Goal: Task Accomplishment & Management: Manage account settings

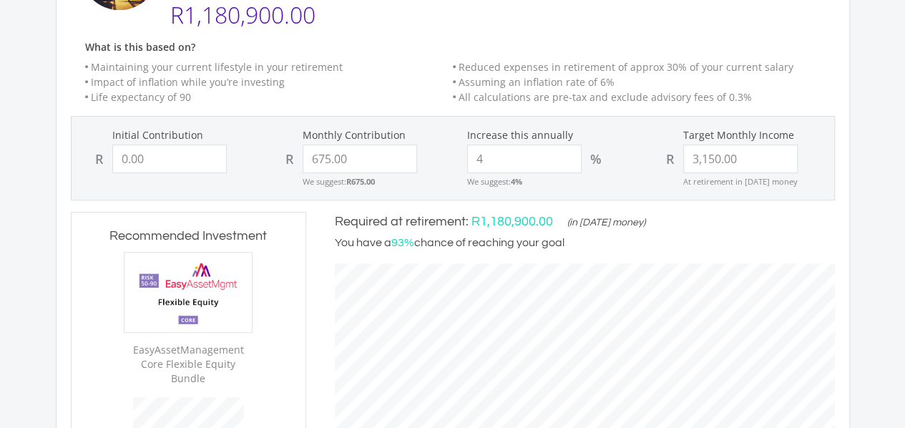
scroll to position [257, 0]
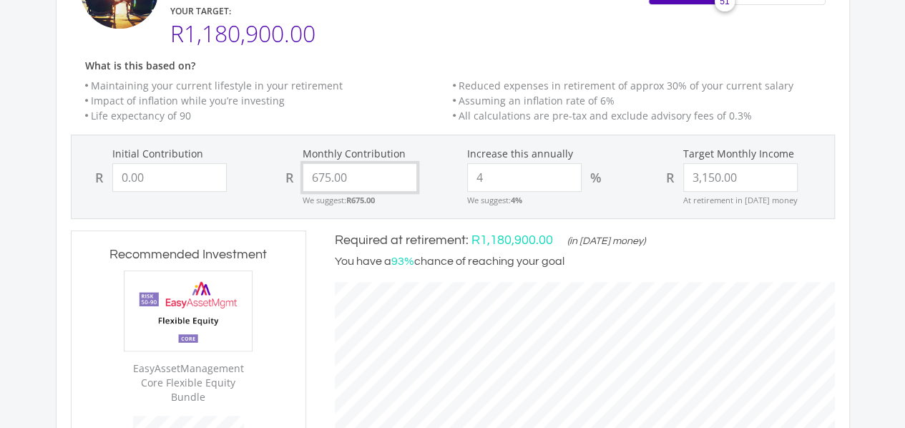
click at [327, 179] on input "675.00" at bounding box center [359, 177] width 114 height 29
type input ".00"
type input "0"
type input "3150"
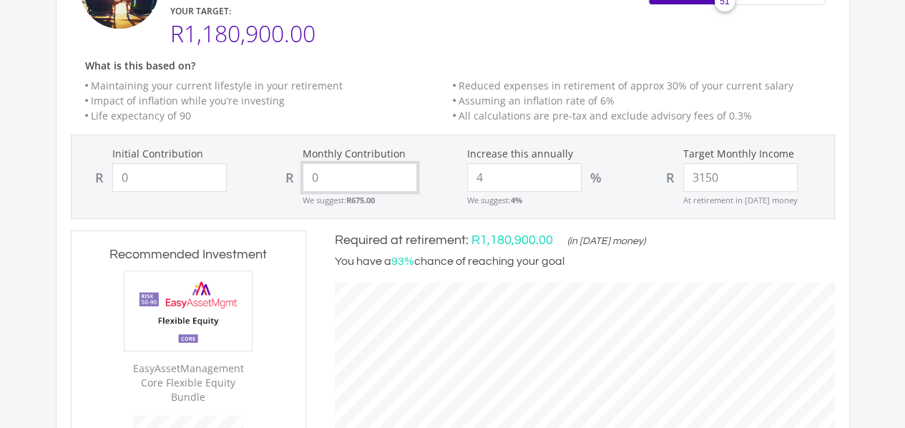
type input "0.00"
type input "3,150.00"
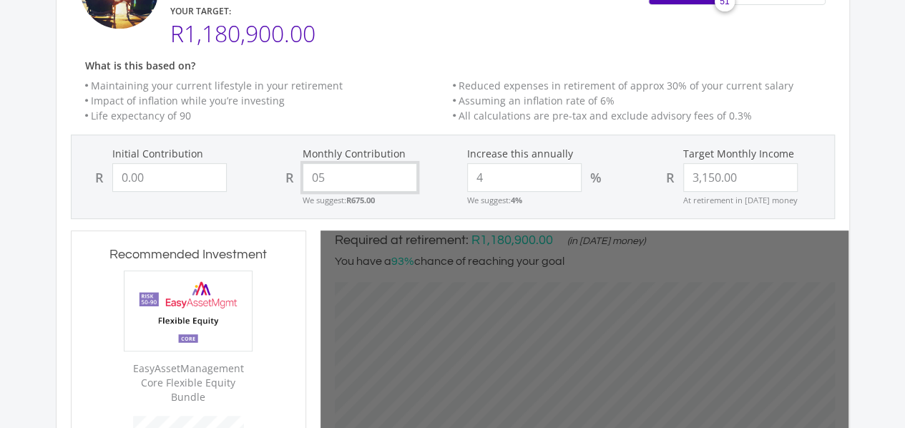
type input "050"
type input "0"
type input "50"
type input "3150"
type input "0.00"
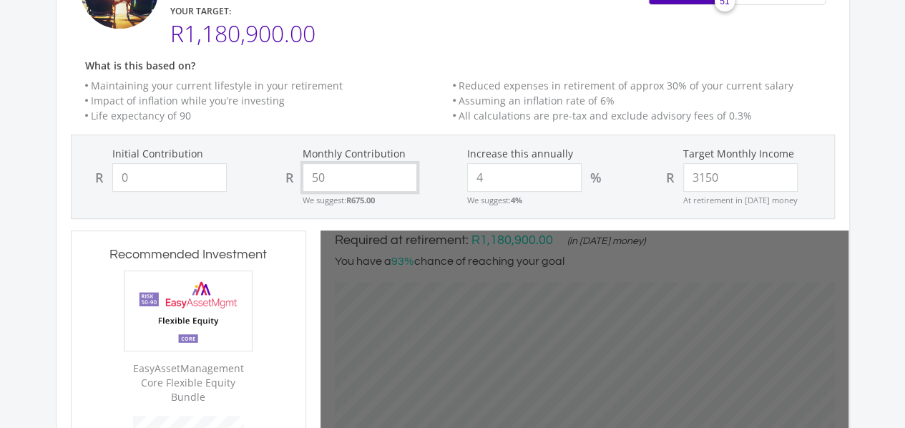
type input "3,150.00"
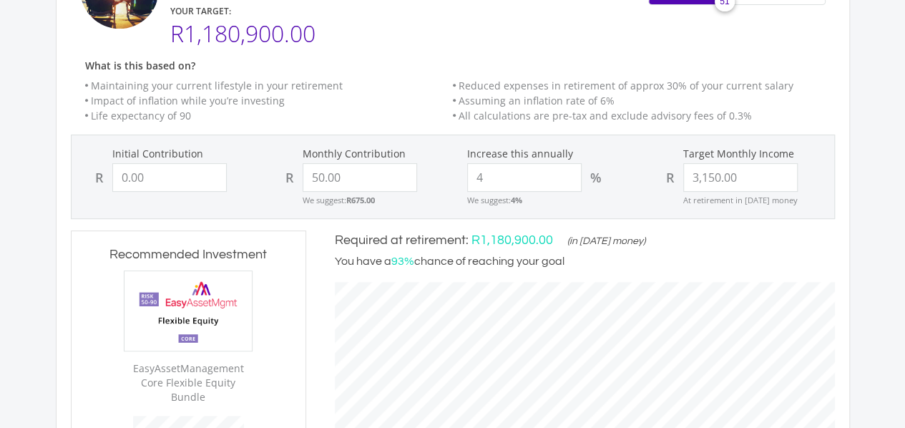
click at [441, 169] on div "Monthly Contribution R 50.00 We suggest: R675.00" at bounding box center [357, 177] width 190 height 60
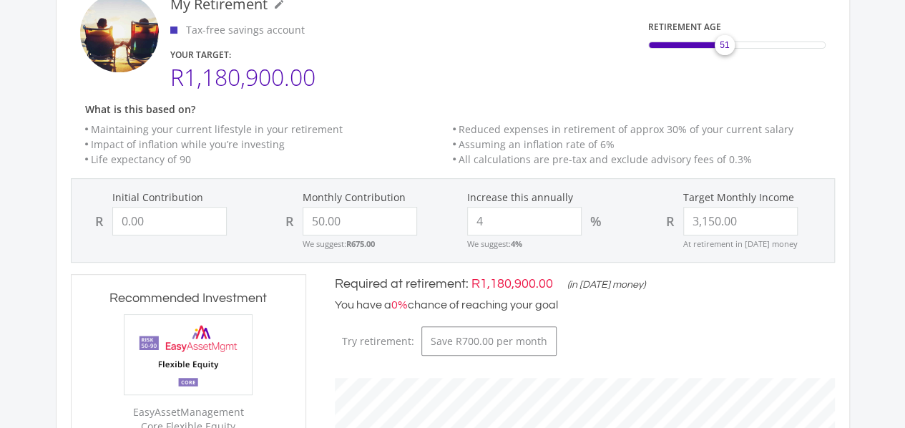
scroll to position [195, 0]
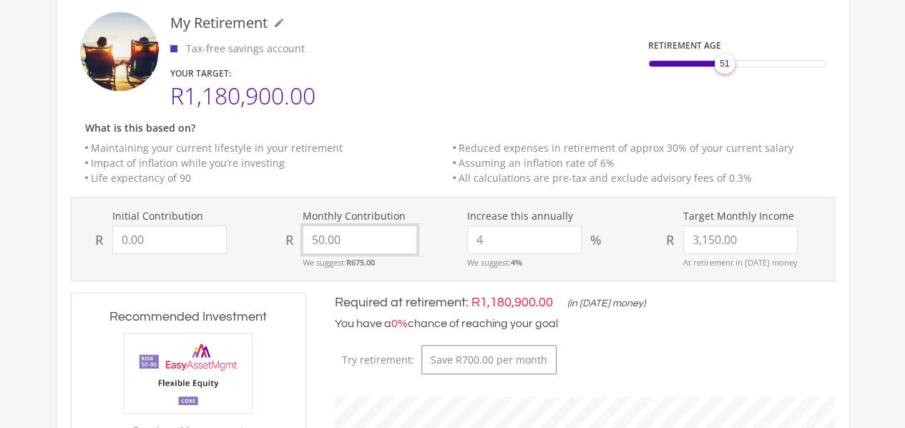
click at [318, 238] on input "50.00" at bounding box center [359, 239] width 114 height 29
type input "500.00"
type input "0"
type input "500"
type input "3150"
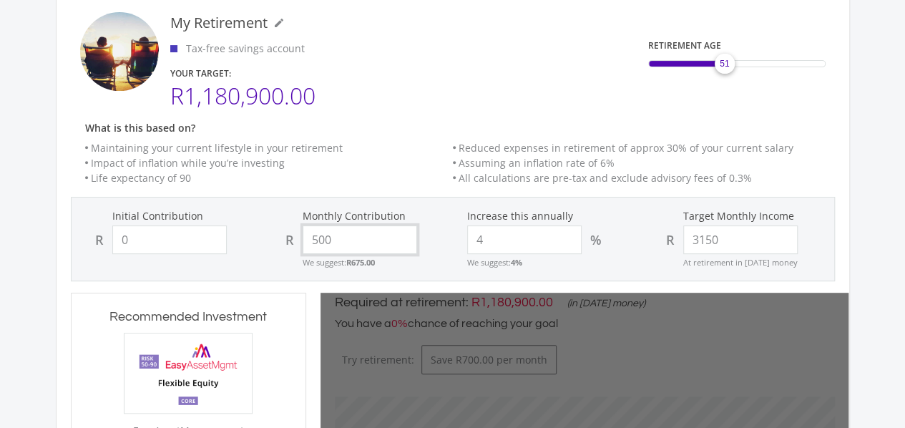
type input "0.00"
type input "3,150.00"
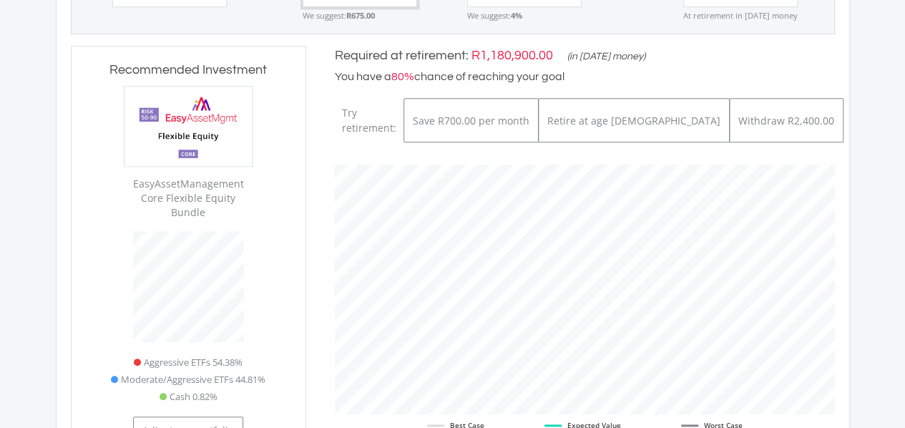
scroll to position [0, 0]
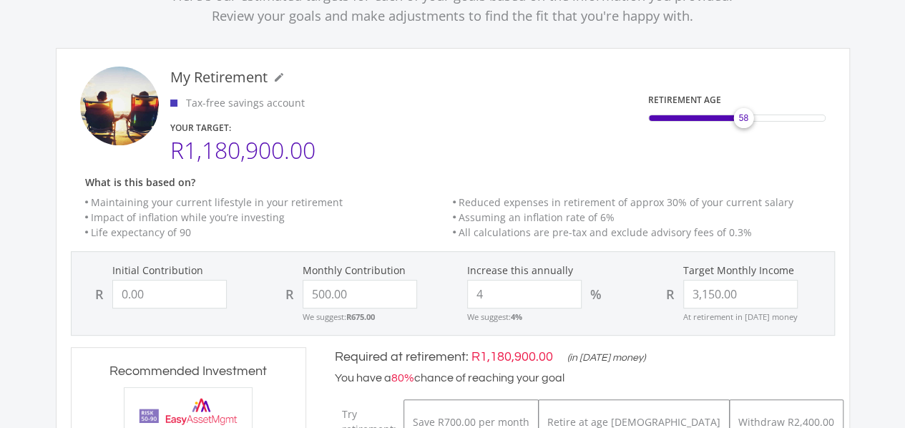
click at [744, 120] on div "58" at bounding box center [736, 117] width 177 height 7
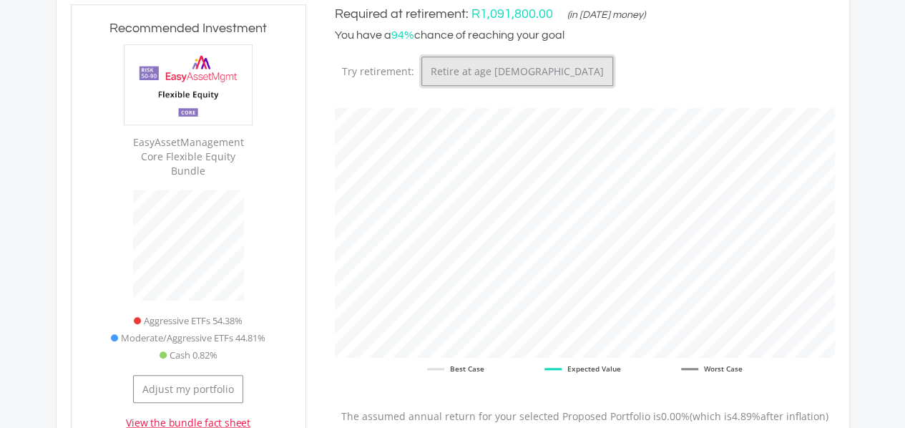
click at [613, 56] on button "Retire at age [DEMOGRAPHIC_DATA]" at bounding box center [517, 70] width 192 height 29
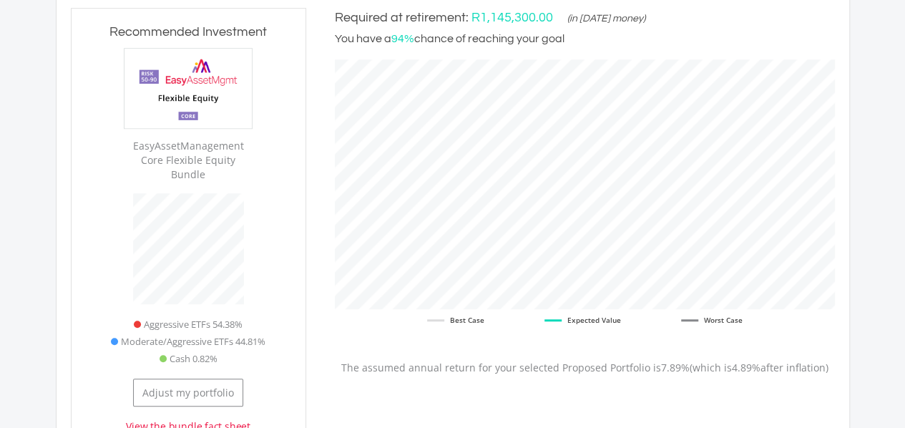
click at [189, 77] on img at bounding box center [187, 88] width 127 height 79
click at [219, 381] on button "Adjust my portfolio" at bounding box center [188, 392] width 110 height 28
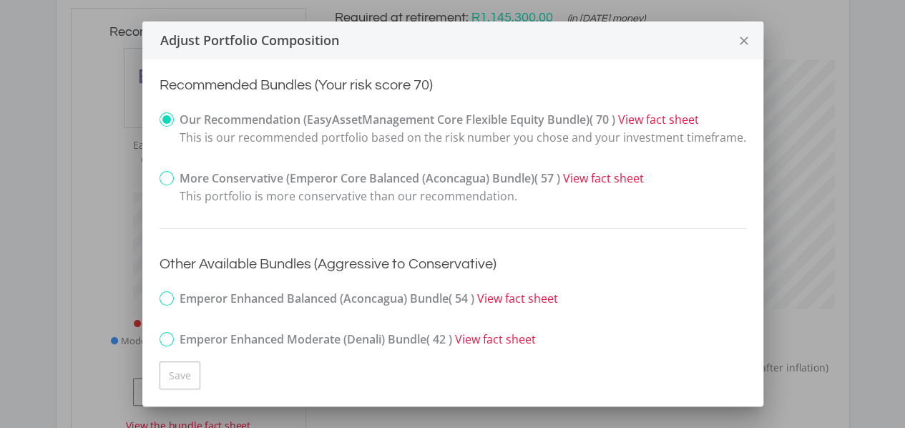
click at [749, 39] on icon "close" at bounding box center [744, 41] width 14 height 38
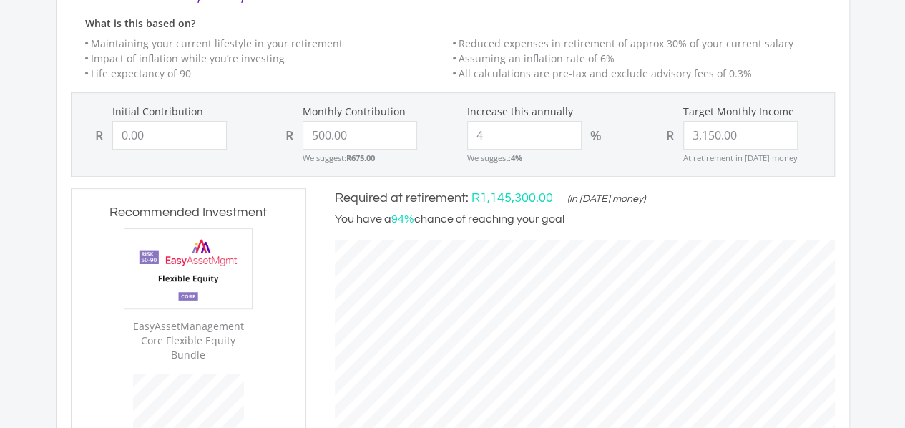
scroll to position [245, 0]
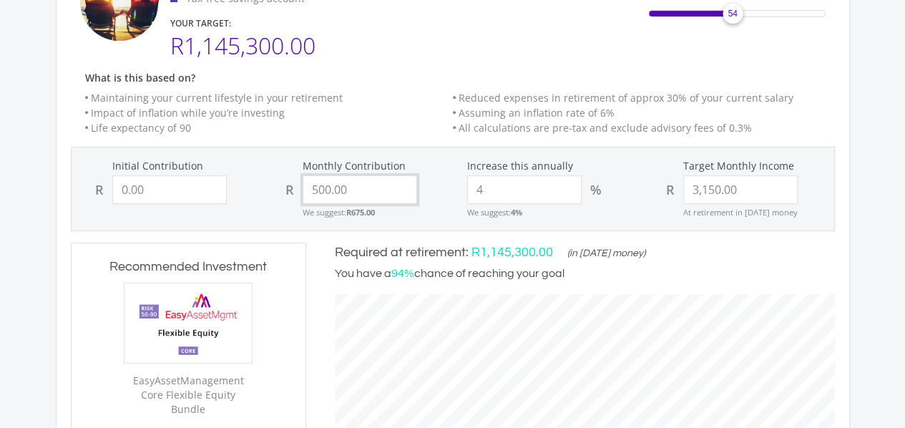
click at [319, 187] on input "500.00" at bounding box center [359, 189] width 114 height 29
type input "600.00"
type input "0"
type input "600"
type input "3150"
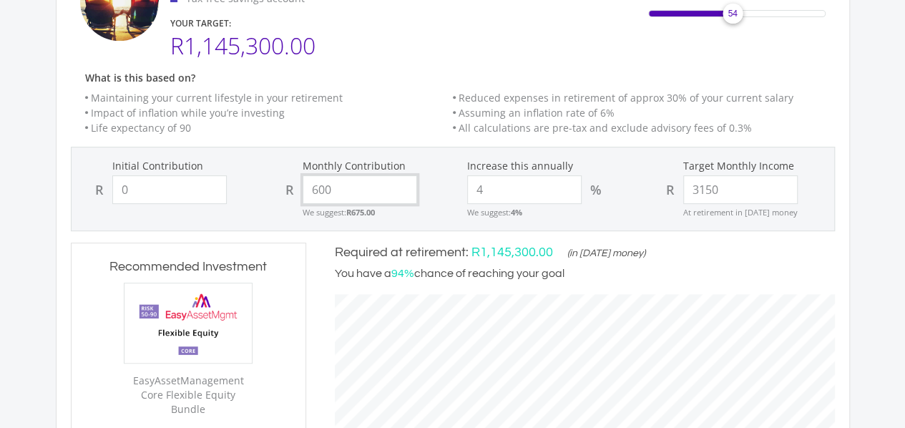
type input "0.00"
type input "3,150.00"
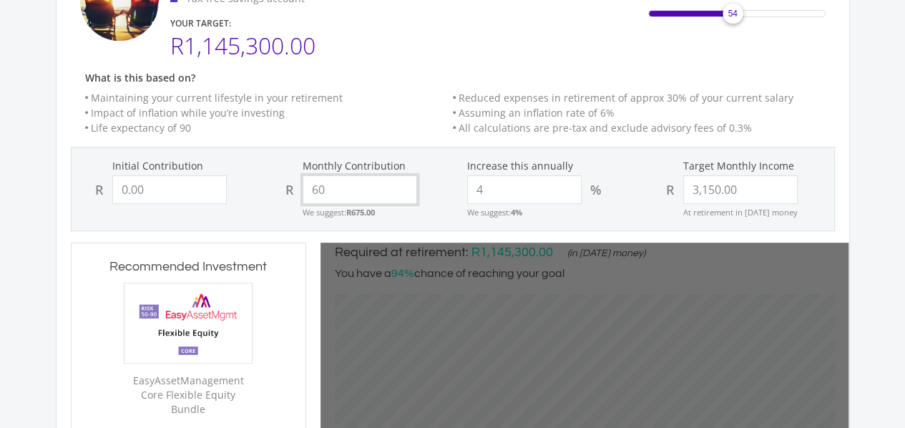
type input "607"
type input "0"
type input "3150"
type input "0.00"
type input "3,150.00"
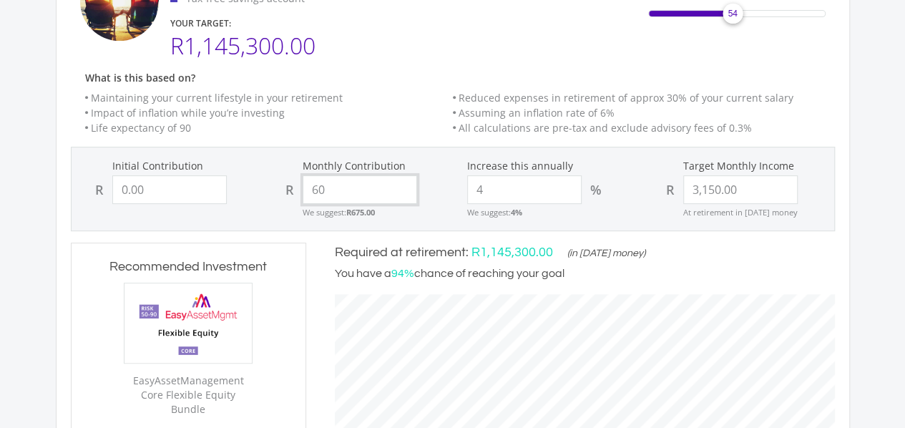
type input "6"
type input "700"
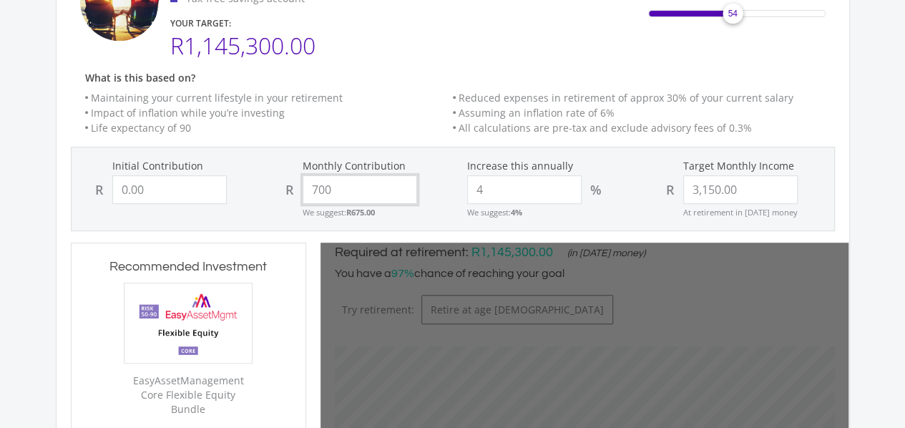
type input "0"
type input "3150"
type input "0.00"
type input "3,150.00"
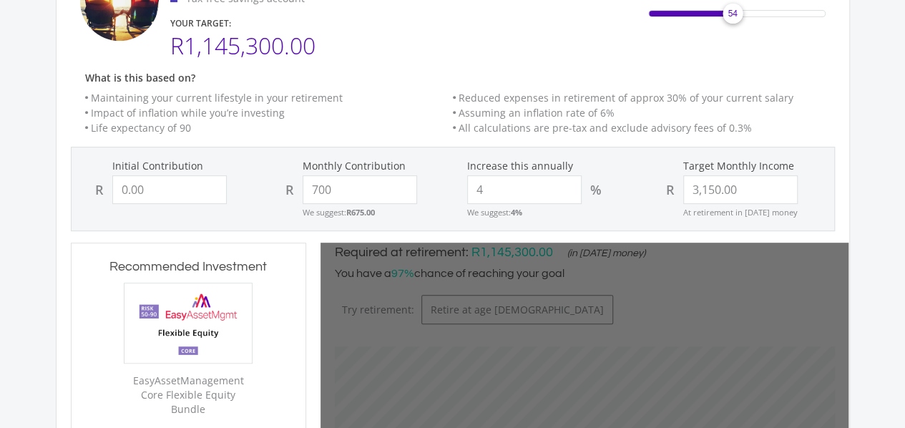
type input "700.00"
click at [393, 105] on li "Impact of inflation while you’re investing" at bounding box center [269, 112] width 368 height 15
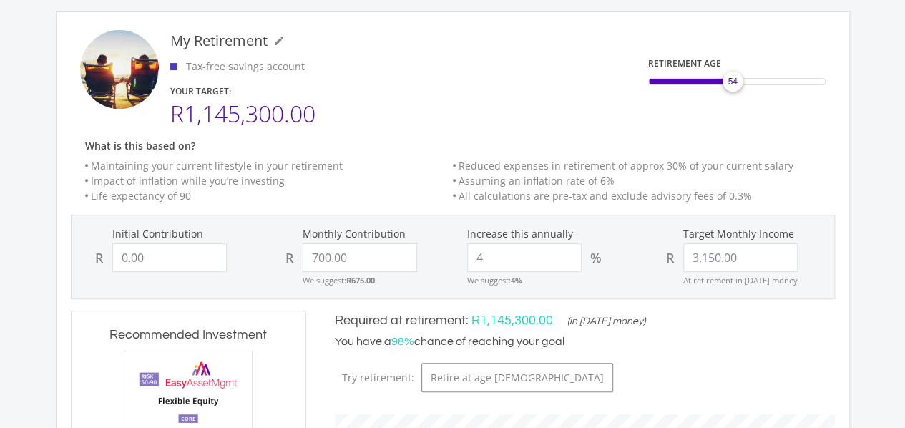
scroll to position [172, 0]
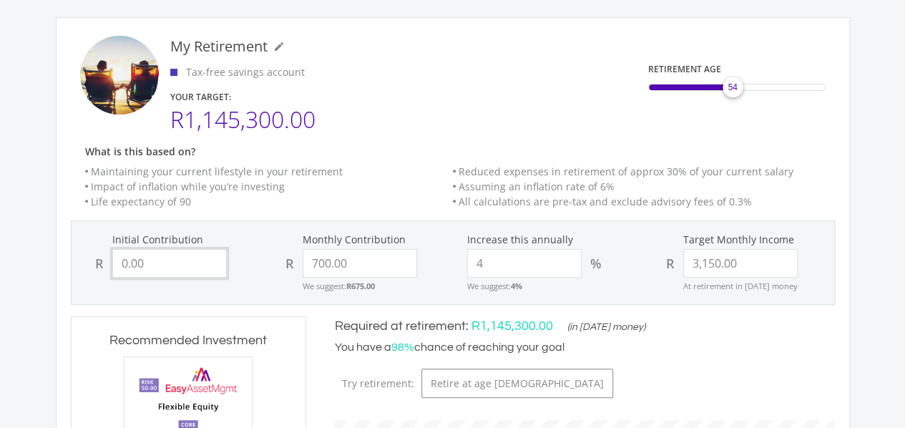
click at [122, 262] on input "0.00" at bounding box center [169, 263] width 114 height 29
type input "50"
type input "700"
type input "3150"
type input "700.00"
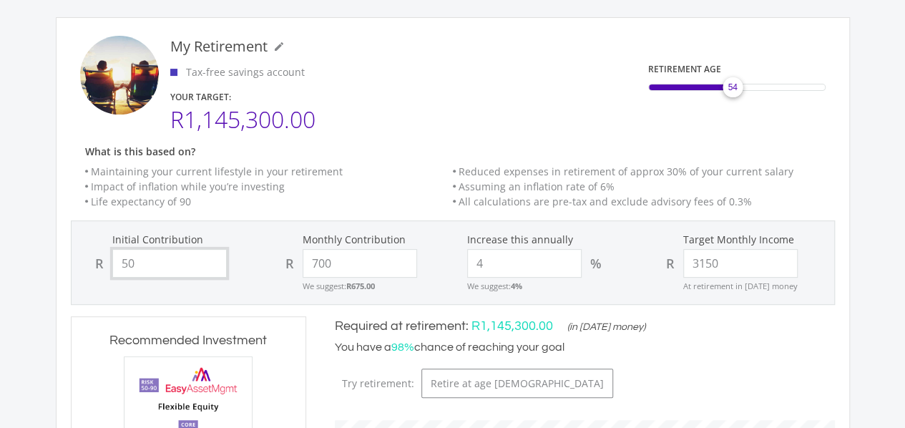
type input "3,150.00"
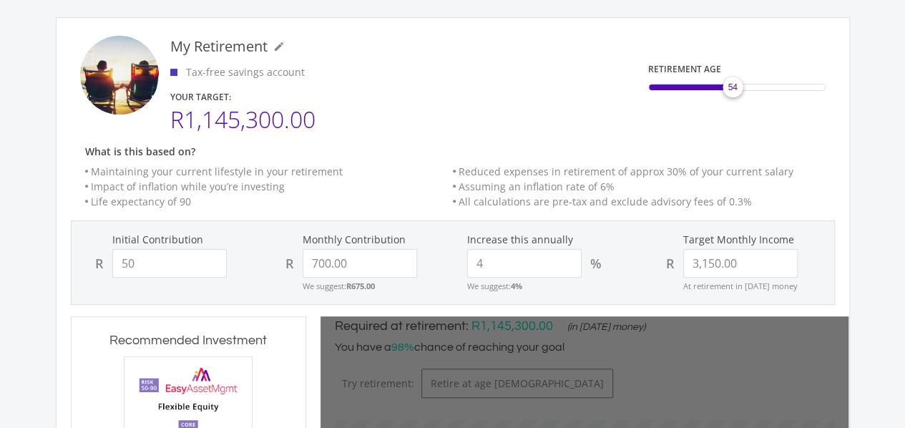
type input "50.00"
click at [270, 230] on form "Initial Contribution R 50.00 Monthly Contribution R 700.00 We suggest: R675.00 …" at bounding box center [453, 262] width 764 height 84
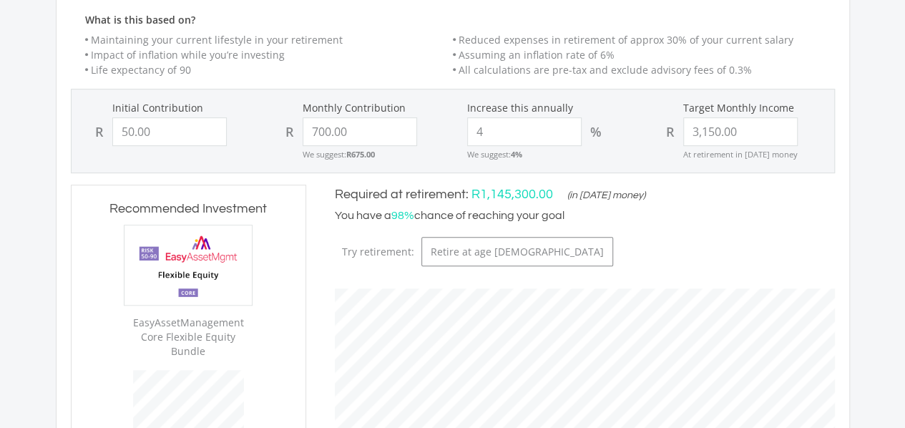
scroll to position [300, 0]
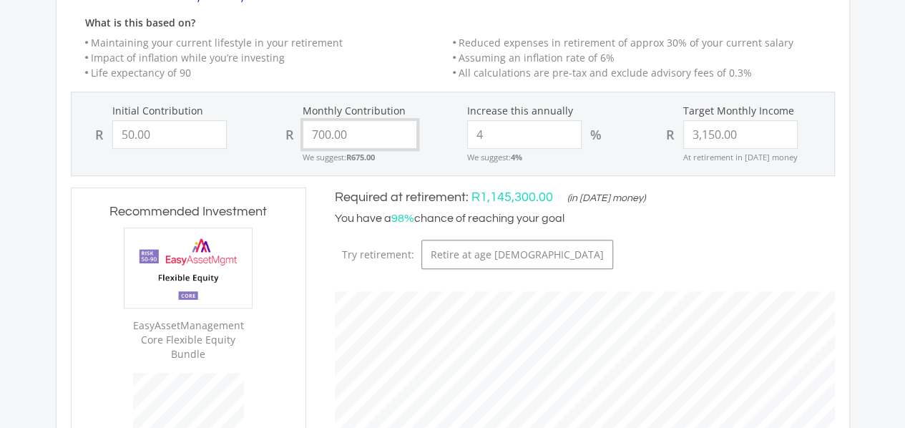
click at [318, 134] on input "700.00" at bounding box center [359, 134] width 114 height 29
type input "100.00"
type input "50"
type input "100"
type input "3150"
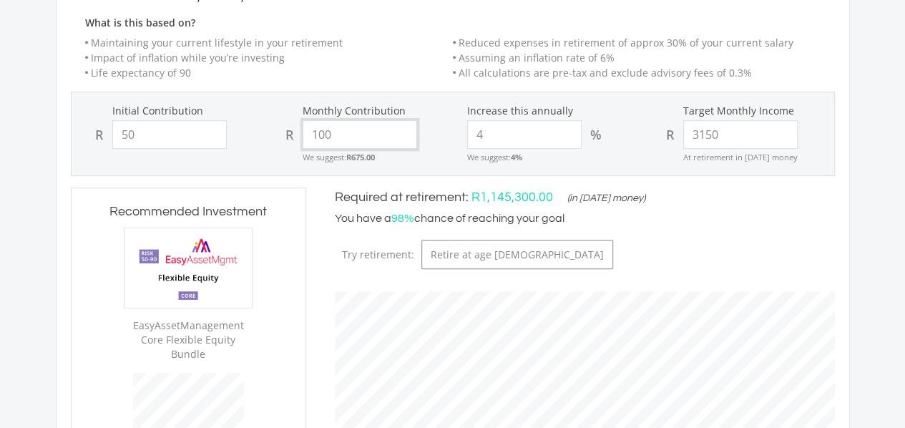
type input "50.00"
type input "3,150.00"
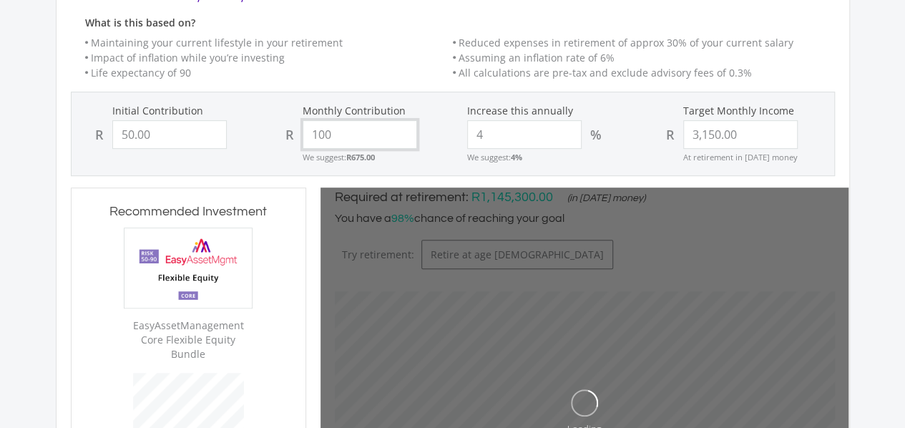
type input "1002"
type input "50"
type input "3150"
type input "50.00"
type input "3,150.00"
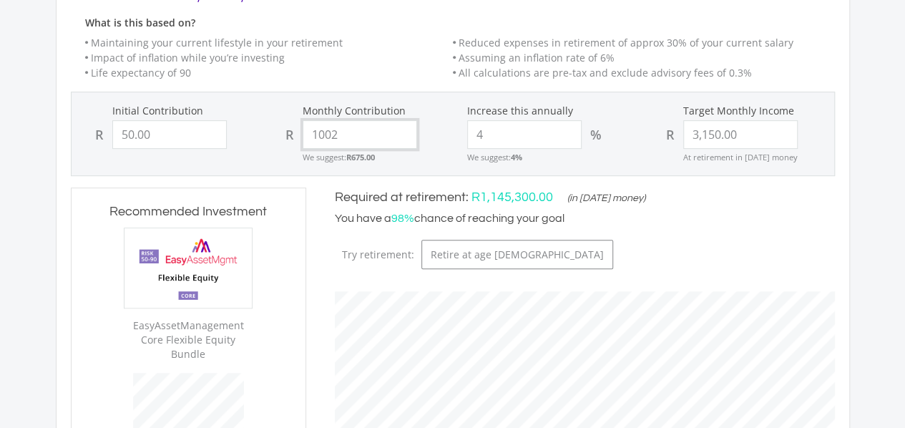
type input "102"
type input "50"
type input "12"
type input "3150"
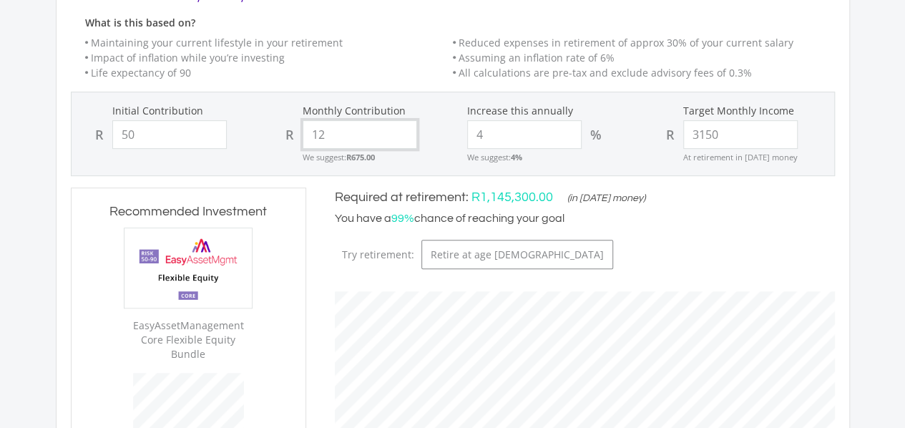
type input "50.00"
type input "3,150.00"
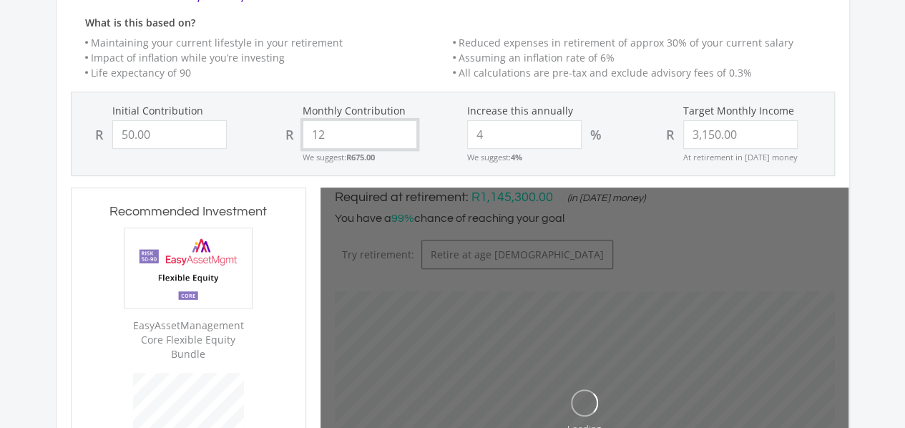
type input "50"
type input "3150"
type input "50.00"
type input "3,150.00"
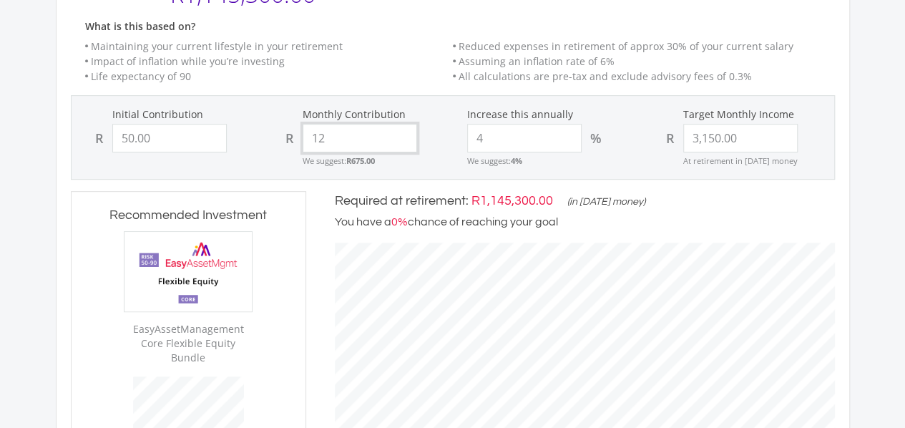
scroll to position [294, 0]
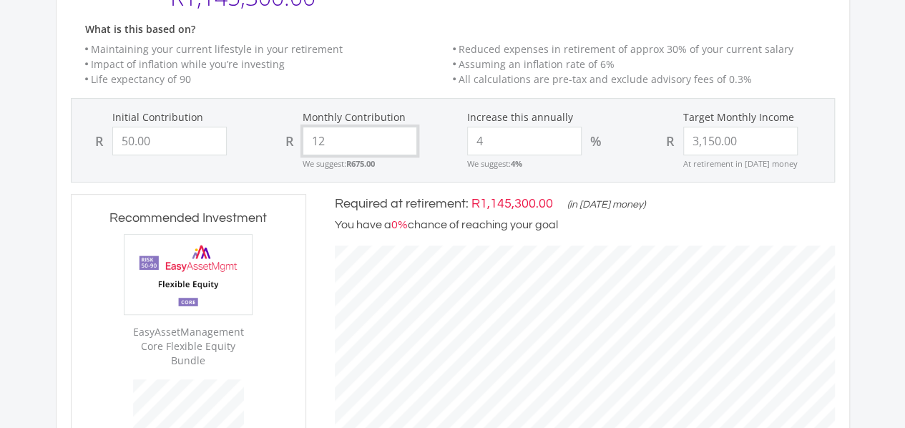
type input "120"
type input "50"
type input "3150"
type input "50.00"
type input "3,150.00"
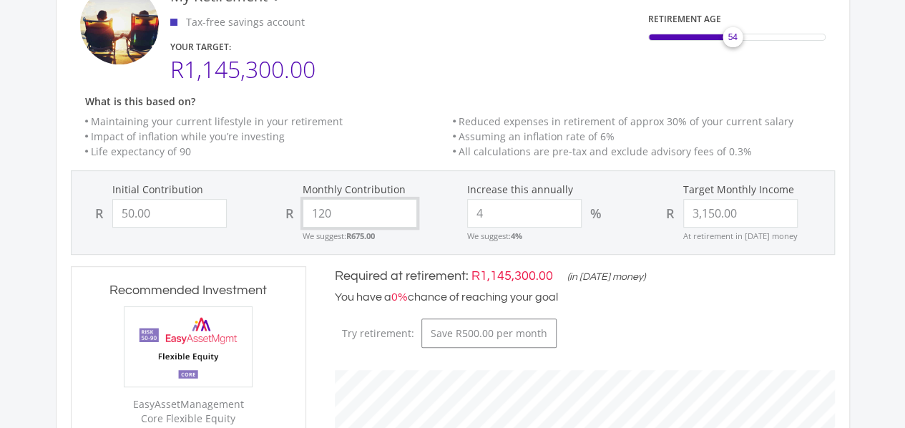
scroll to position [192, 0]
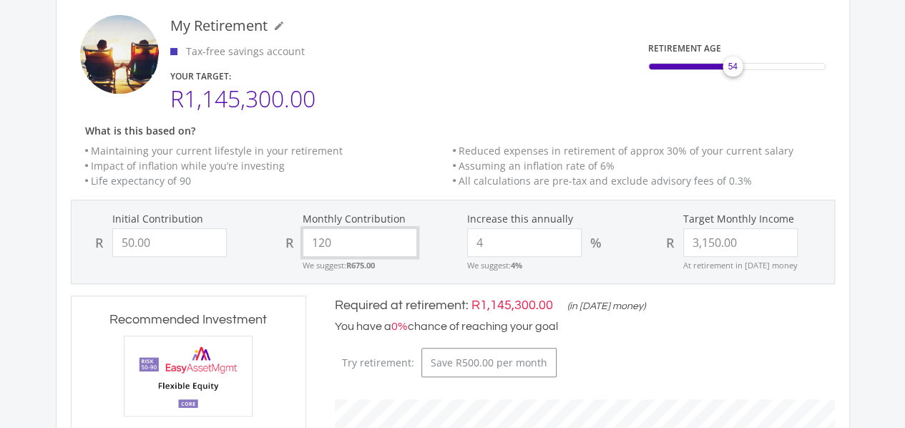
type input "20"
type input "50"
type input "3150"
type input "50.00"
type input "3,150.00"
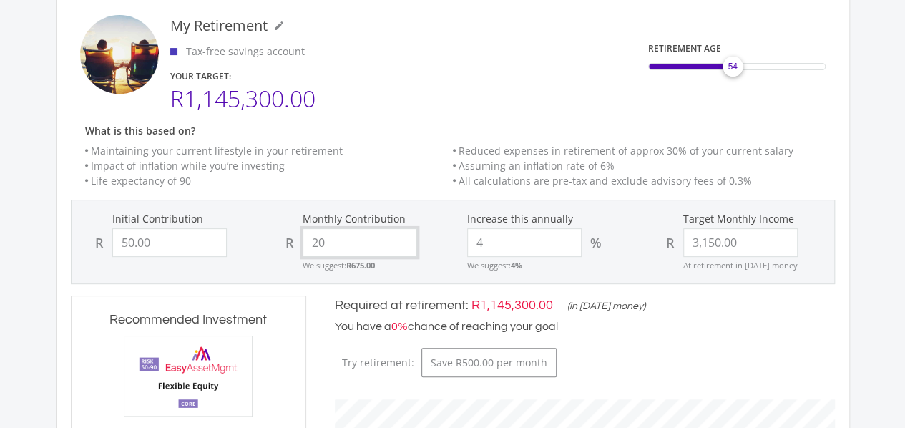
type input "420"
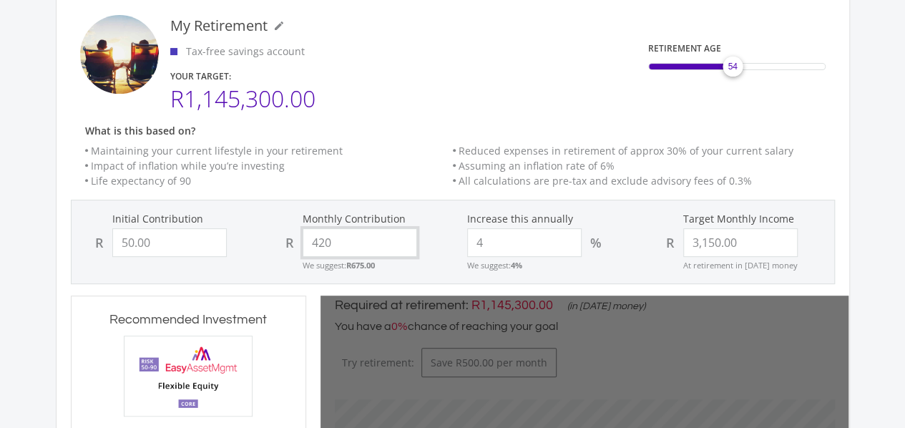
type input "50"
type input "3150"
type input "50.00"
type input "3,150.00"
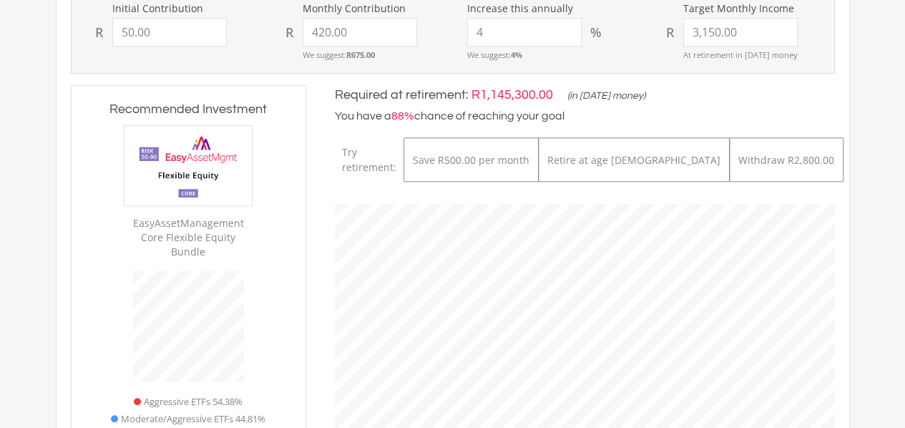
scroll to position [400, 0]
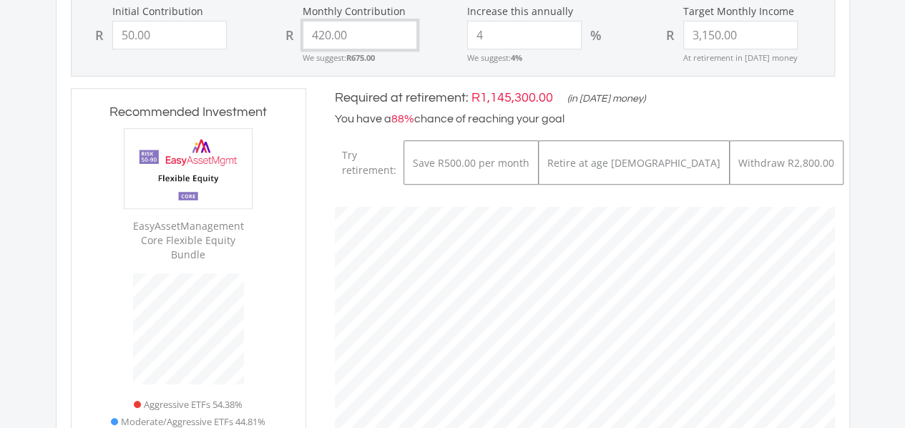
click at [327, 34] on input "420.00" at bounding box center [359, 35] width 114 height 29
type input ".00"
type input "50"
type input "0"
type input "3150"
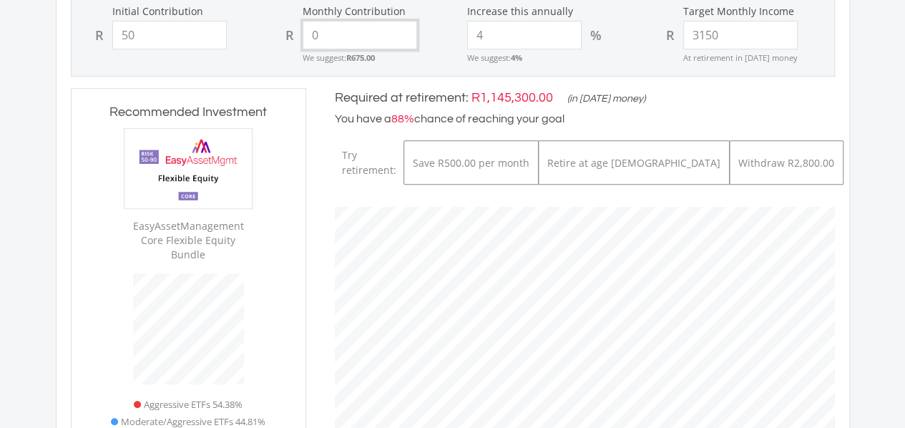
type input "50.00"
type input "3,150.00"
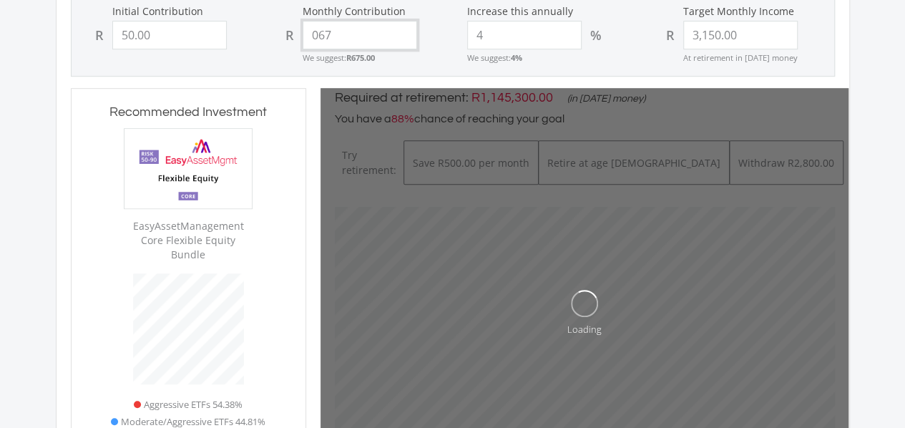
type input "0675"
type input "50"
type input "675"
type input "3150"
type input "50.00"
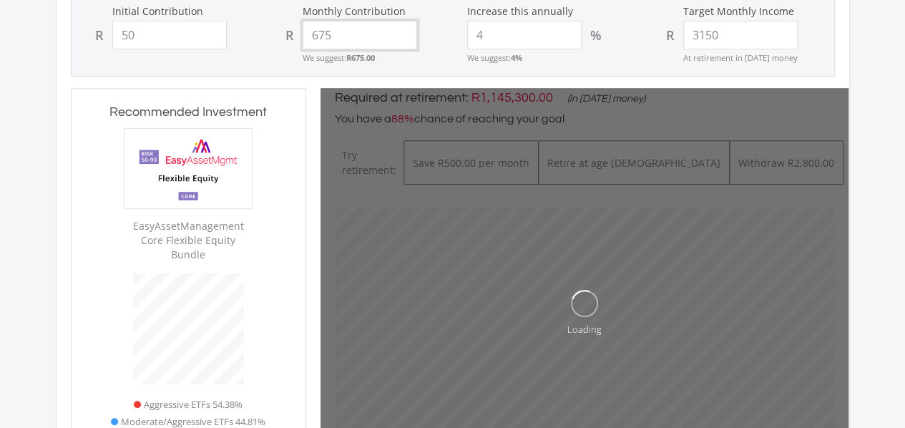
type input "3,150.00"
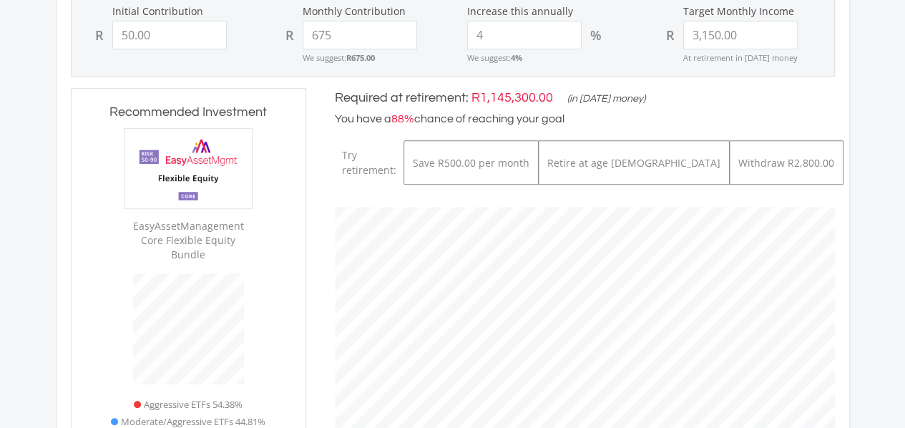
type input "675.00"
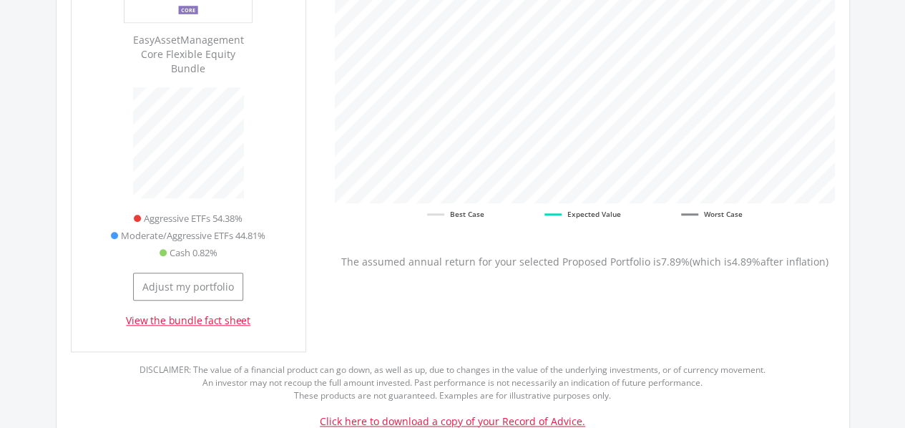
scroll to position [705, 0]
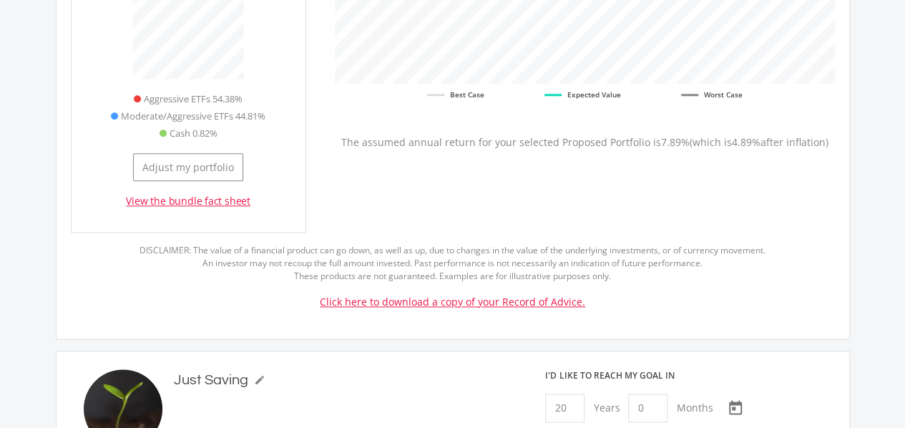
click at [569, 295] on link "Click here to download a copy of your Record of Advice." at bounding box center [452, 302] width 265 height 14
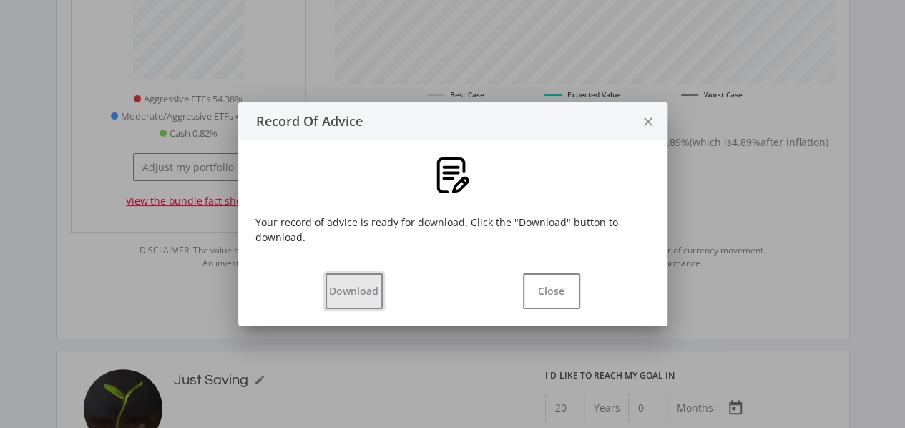
click at [368, 277] on button "Download" at bounding box center [353, 291] width 57 height 36
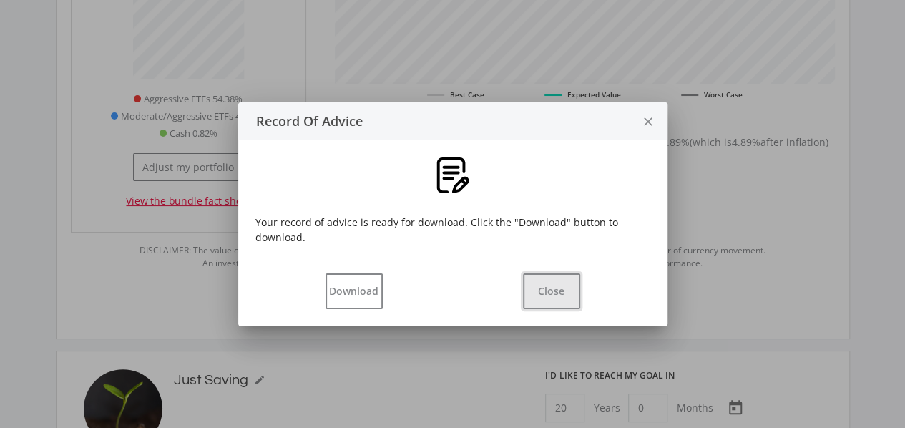
click at [546, 282] on button "Close" at bounding box center [551, 291] width 57 height 36
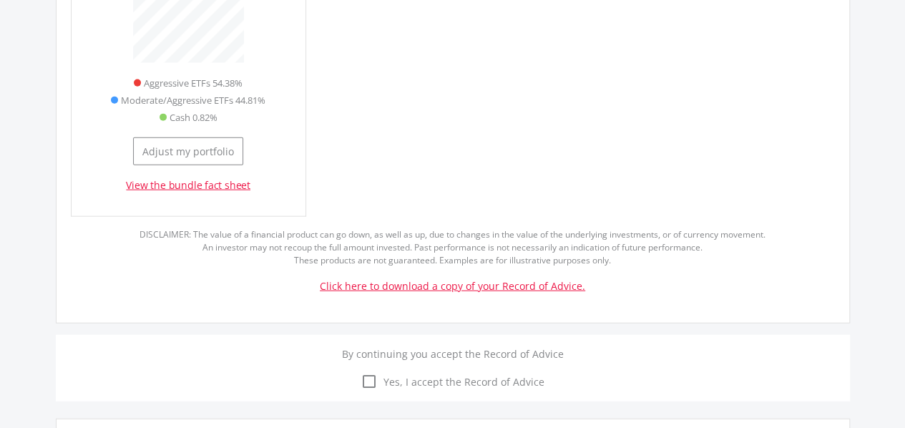
scroll to position [1604, 0]
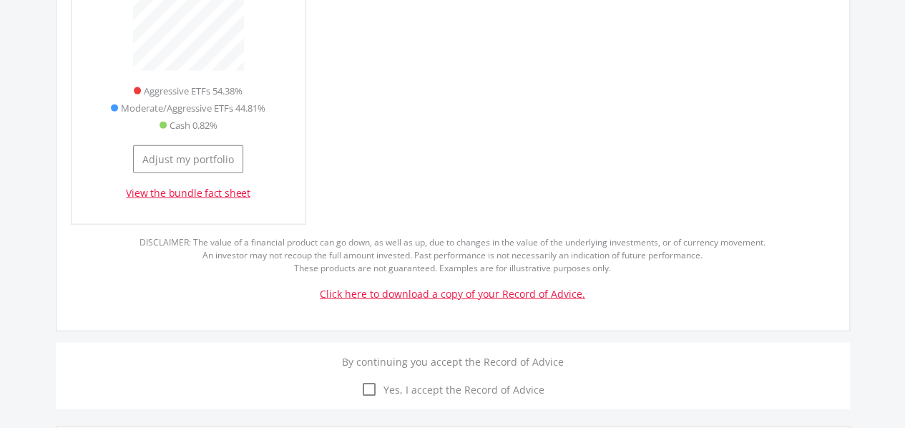
click at [373, 380] on icon "check_box_outline_blank" at bounding box center [368, 388] width 17 height 17
click at [453, 380] on input "check_box_outline_blank check_box Yes, I accept the Record of Advice" at bounding box center [453, 380] width 0 height 0
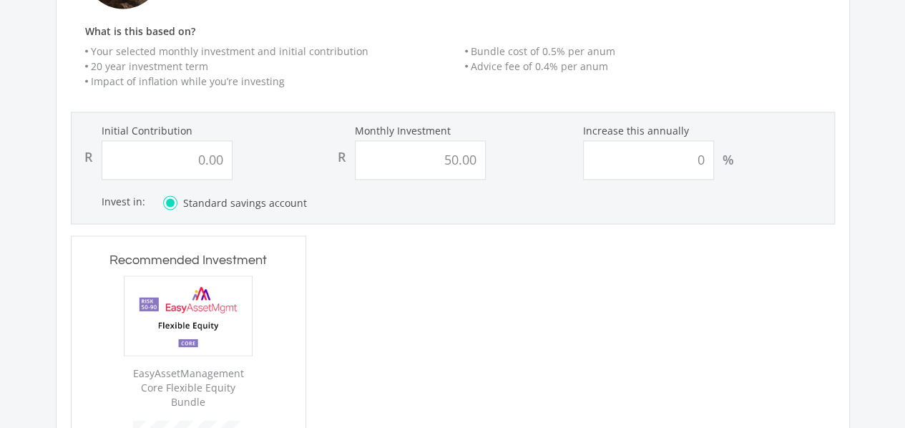
scroll to position [1133, 0]
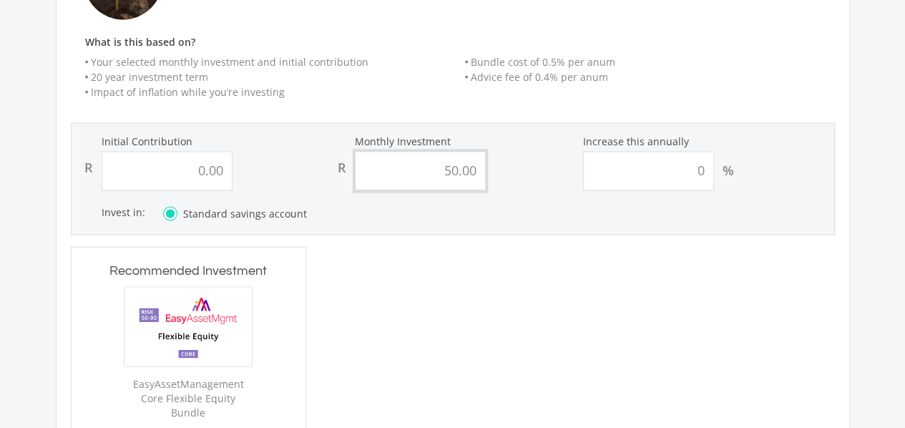
click at [426, 152] on input "50.00" at bounding box center [420, 170] width 131 height 39
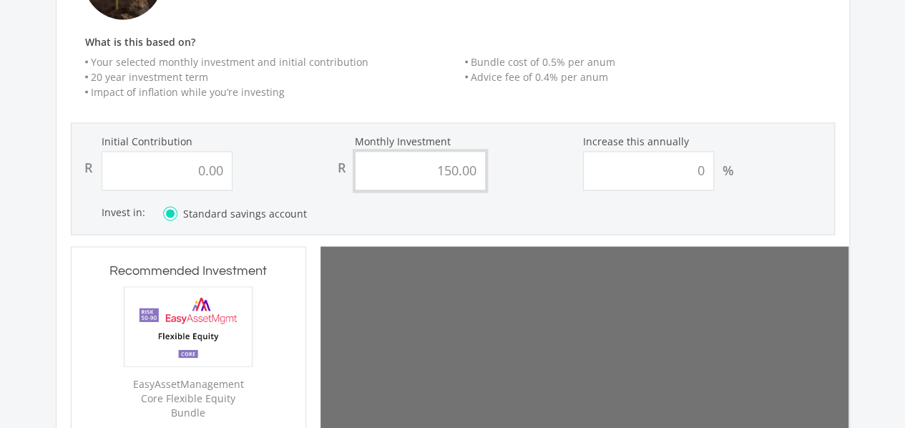
type input "150.00"
click at [182, 155] on input "0.00" at bounding box center [167, 170] width 131 height 39
type input "0"
type input "150.00"
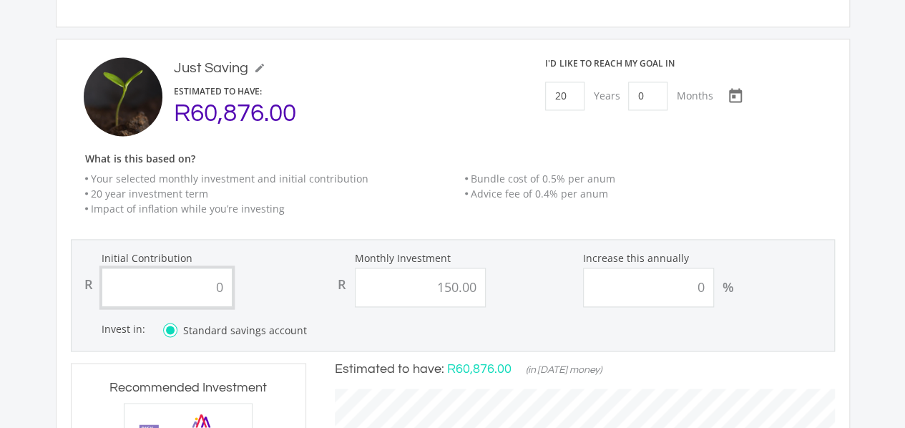
scroll to position [995, 0]
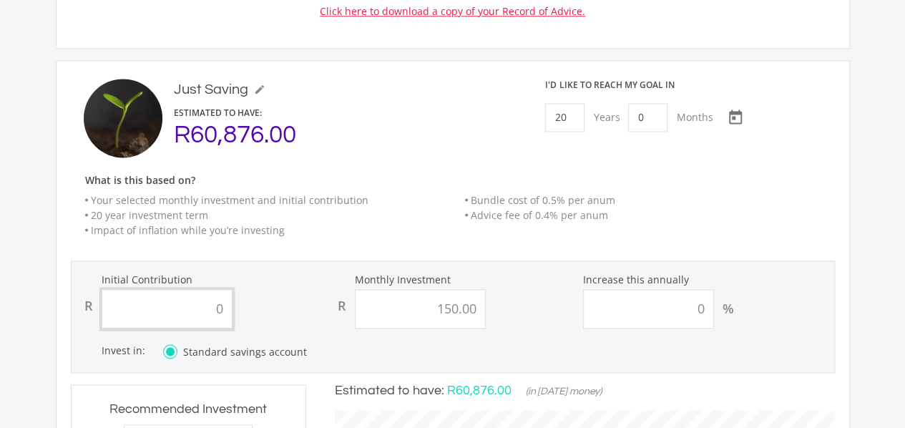
click at [189, 297] on input "0" at bounding box center [167, 308] width 131 height 39
type input "150"
type input "150.00"
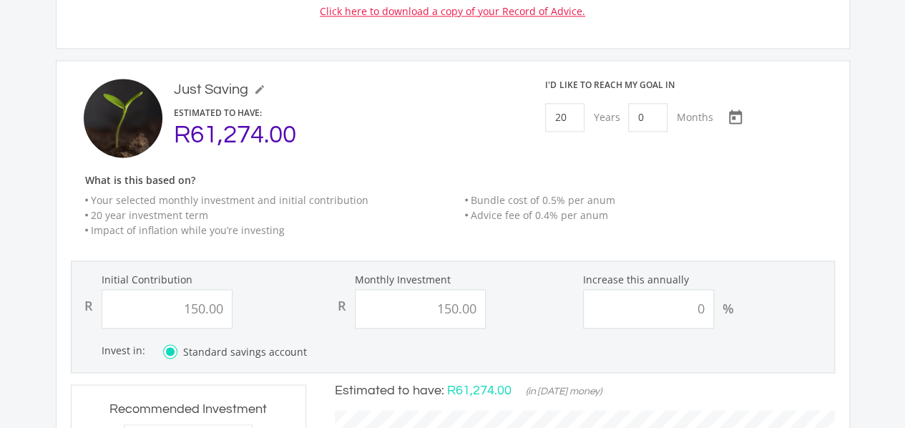
click at [732, 212] on ul "Your selected monthly investment and initial contribution 20 year investment te…" at bounding box center [460, 214] width 778 height 45
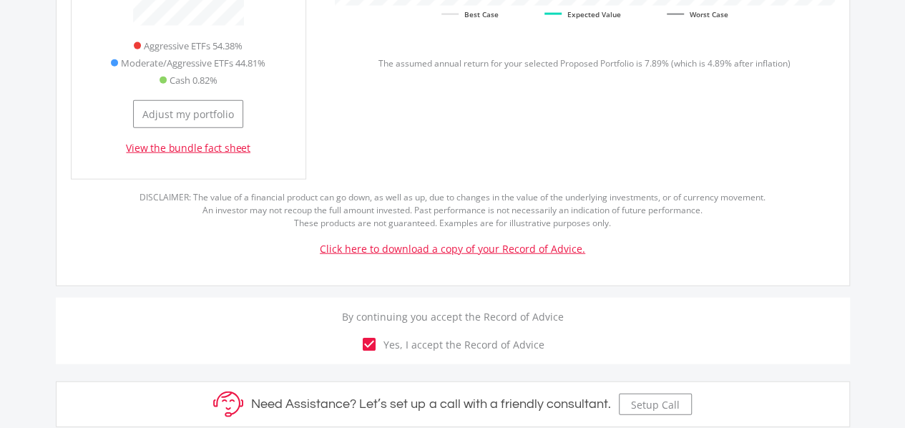
scroll to position [1660, 0]
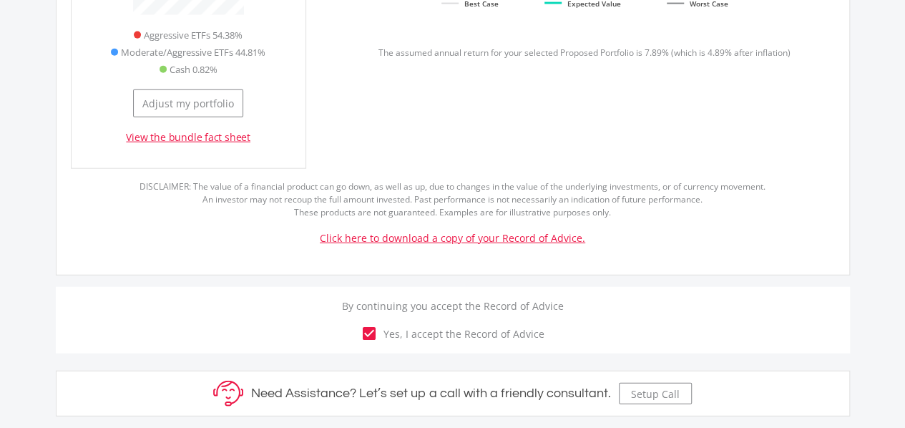
click at [547, 231] on link "Click here to download a copy of your Record of Advice." at bounding box center [452, 238] width 265 height 14
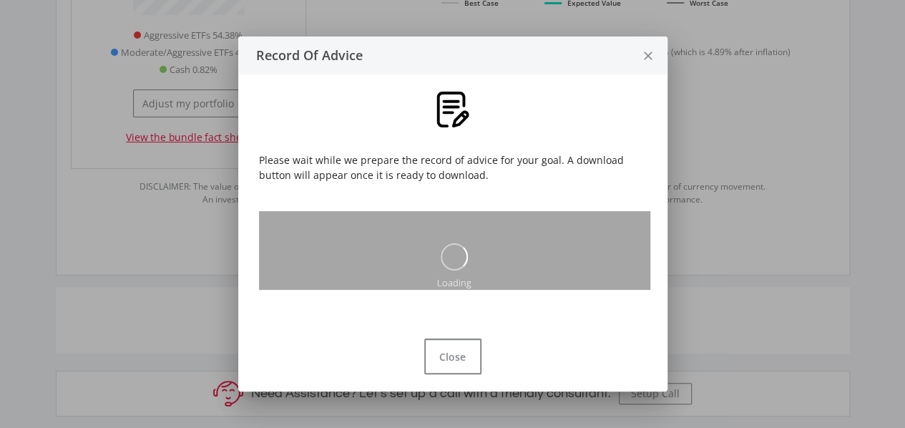
scroll to position [0, 0]
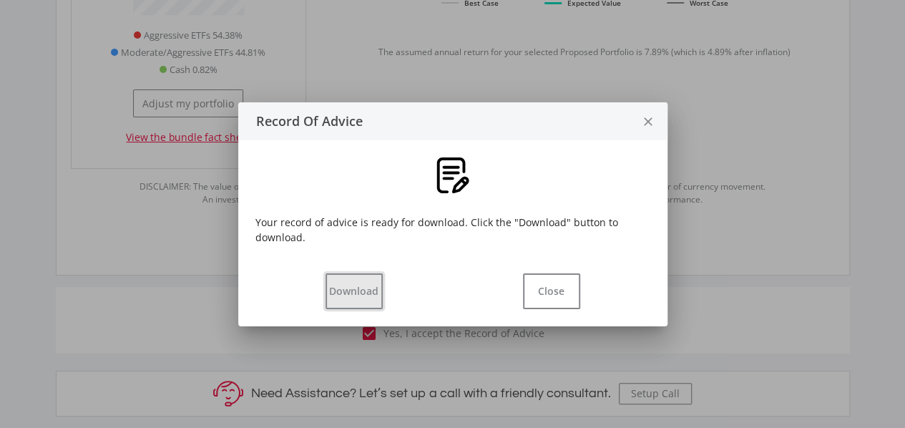
click at [365, 300] on button "Download" at bounding box center [353, 291] width 57 height 36
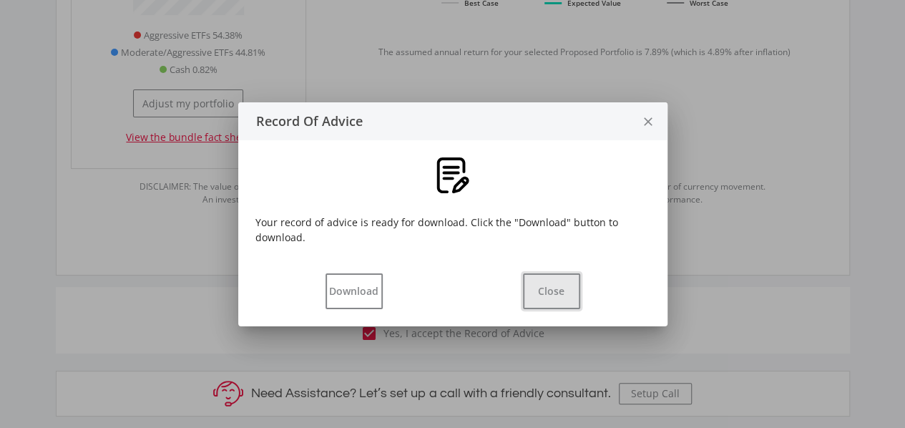
click at [556, 299] on button "Close" at bounding box center [551, 291] width 57 height 36
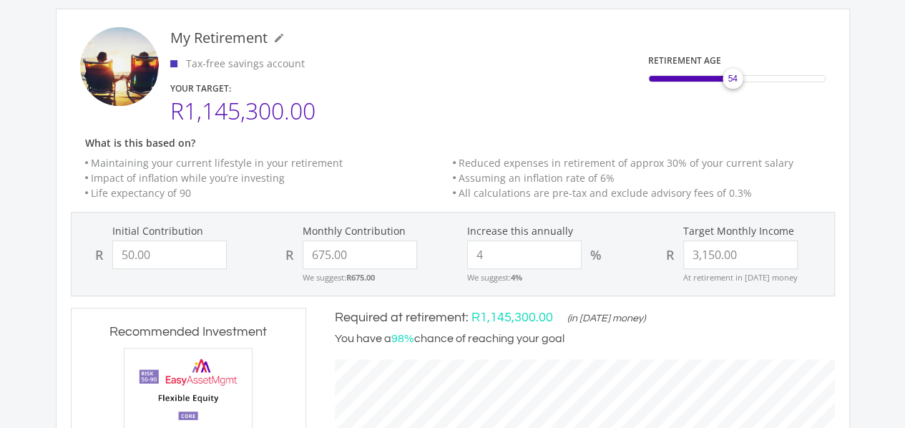
scroll to position [191, 0]
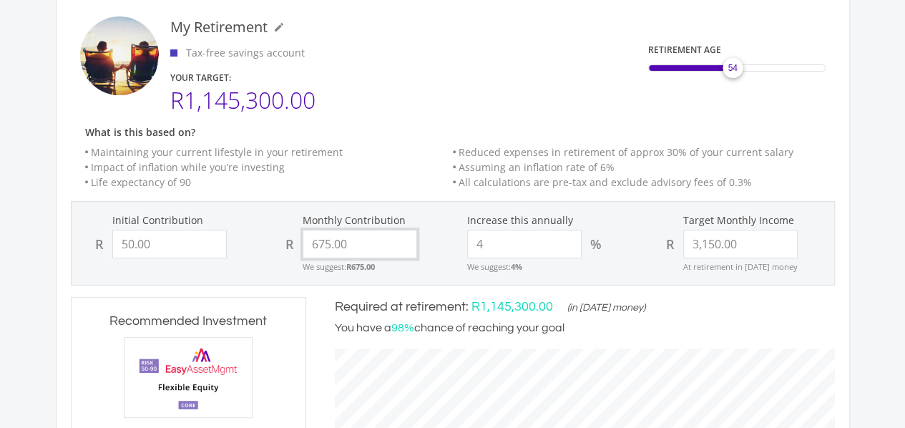
click at [320, 245] on input "675.00" at bounding box center [359, 244] width 114 height 29
type input "375.00"
type input "50"
type input "375"
type input "3150"
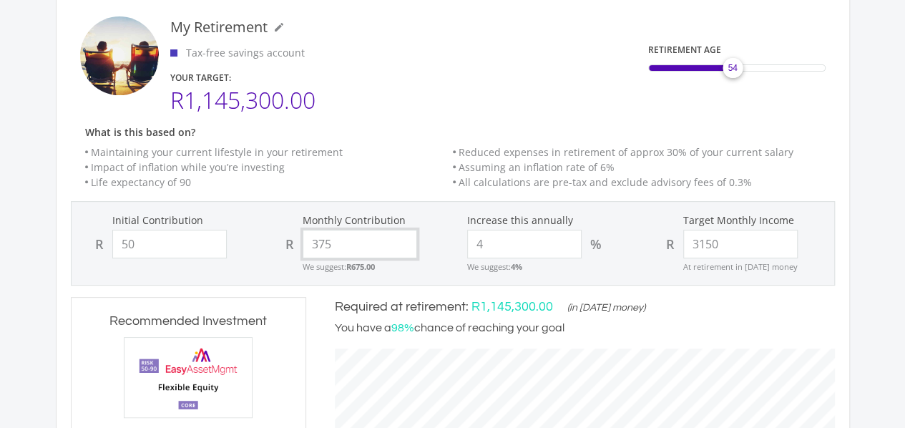
type input "50.00"
type input "3,150.00"
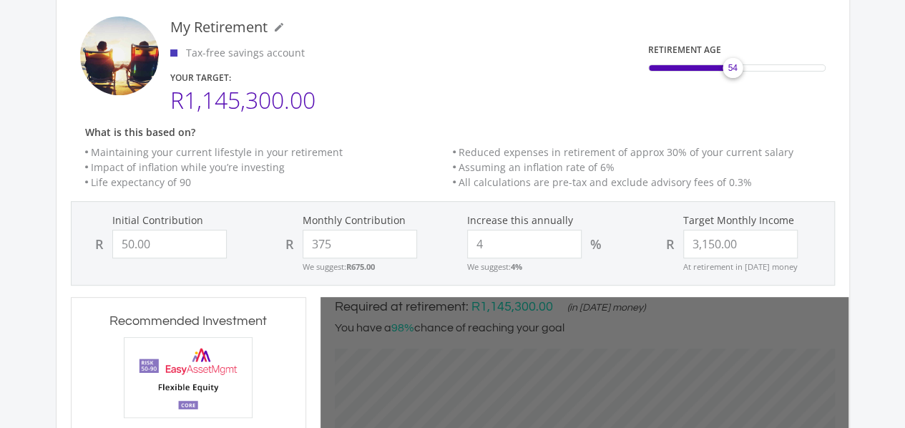
type input "375.00"
click at [354, 159] on li "Impact of inflation while you’re investing" at bounding box center [269, 166] width 368 height 15
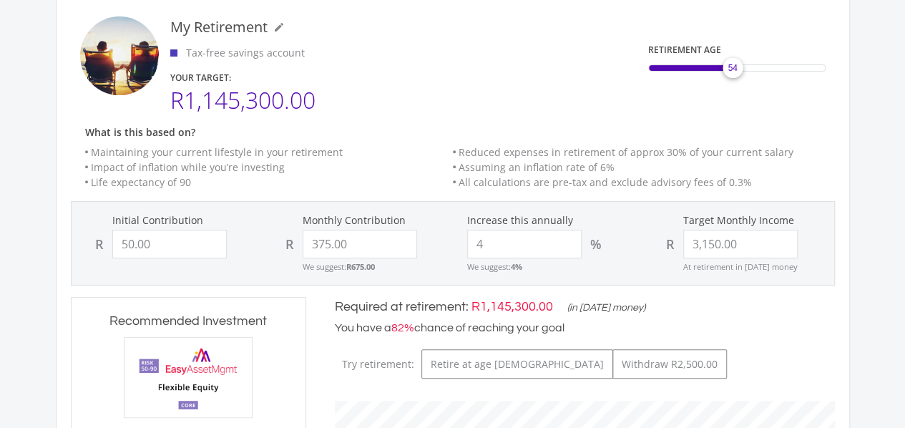
scroll to position [434, 528]
click at [698, 240] on input "3150.00" at bounding box center [740, 244] width 114 height 29
type input "2150.00"
type input "50"
type input "375"
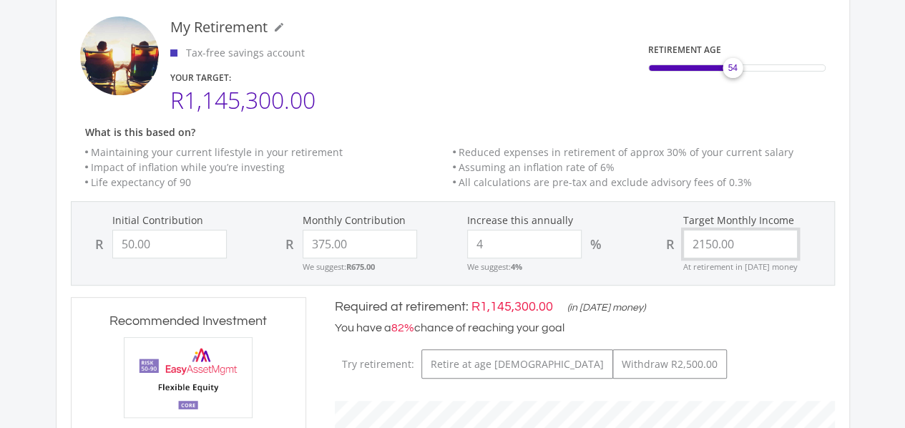
type input "2150"
type input "50.00"
type input "375.00"
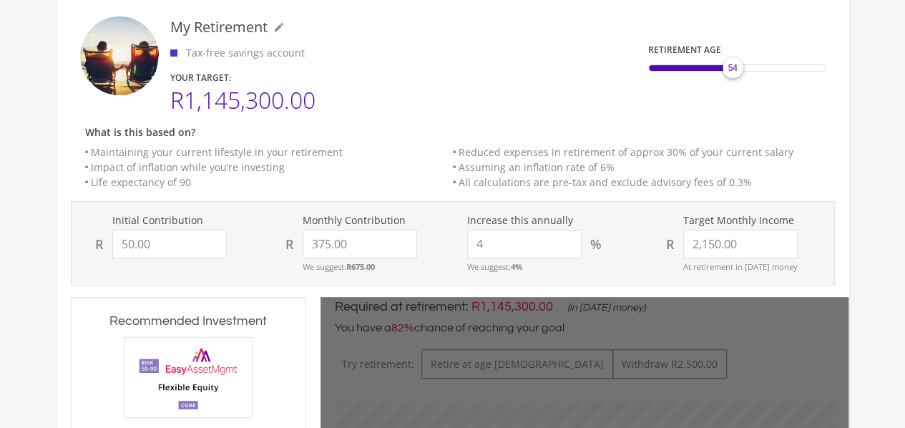
click at [832, 149] on ul "Maintaining your current lifestyle in your retirement Reduced expenses in retir…" at bounding box center [452, 166] width 792 height 45
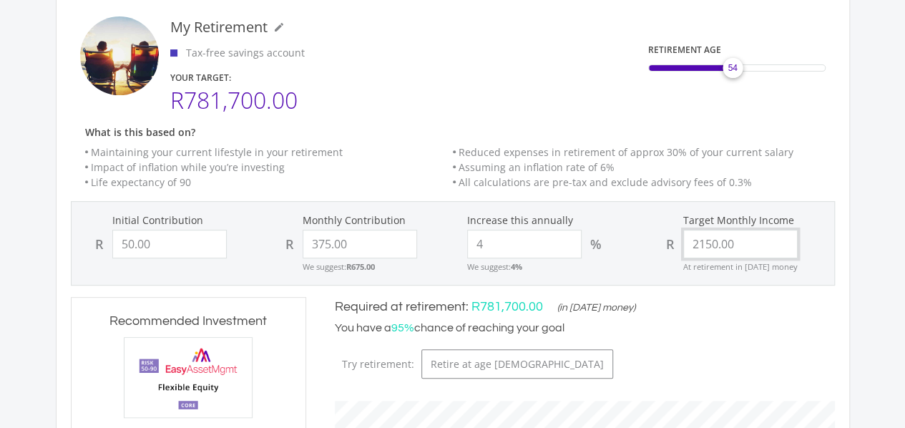
click at [697, 245] on input "2150.00" at bounding box center [740, 244] width 114 height 29
type input "4150.00"
type input "50"
type input "375"
type input "4150"
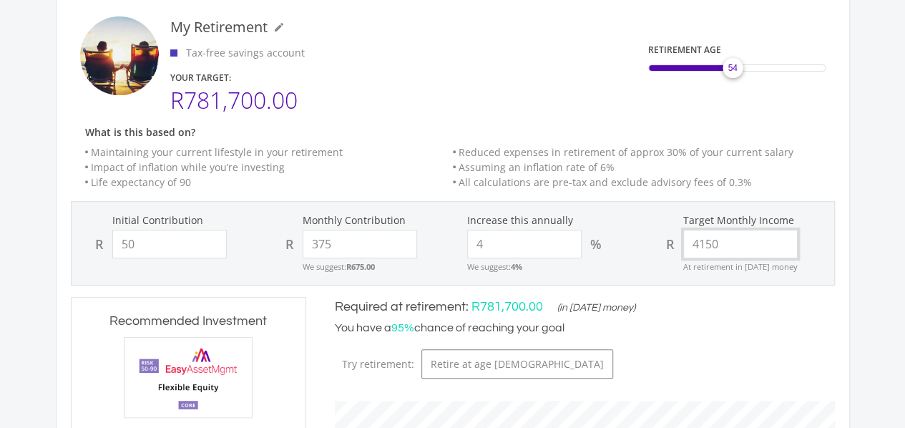
type input "50.00"
type input "375.00"
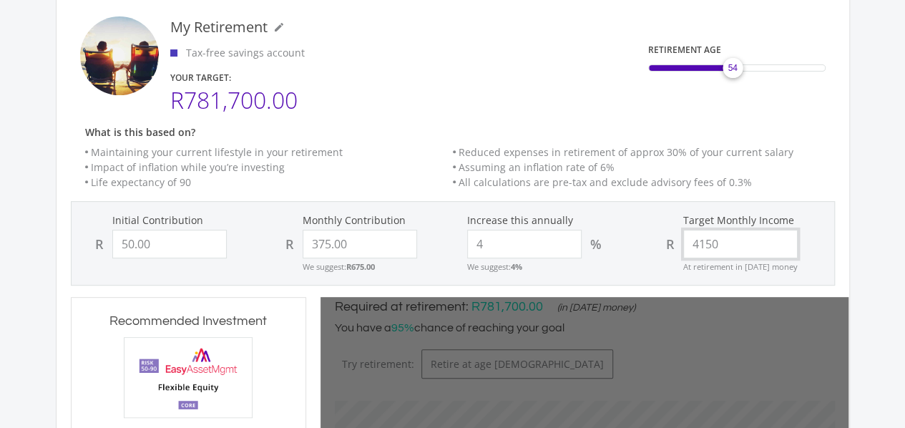
type input "415"
type input "50"
type input "375"
type input "50.00"
type input "375.00"
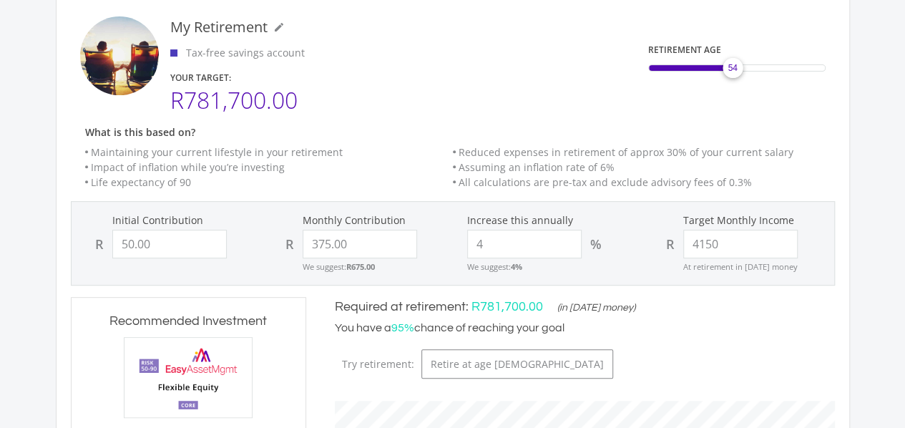
type input "4,150.00"
type input "50"
type input "375"
type input "4150"
type input "50.00"
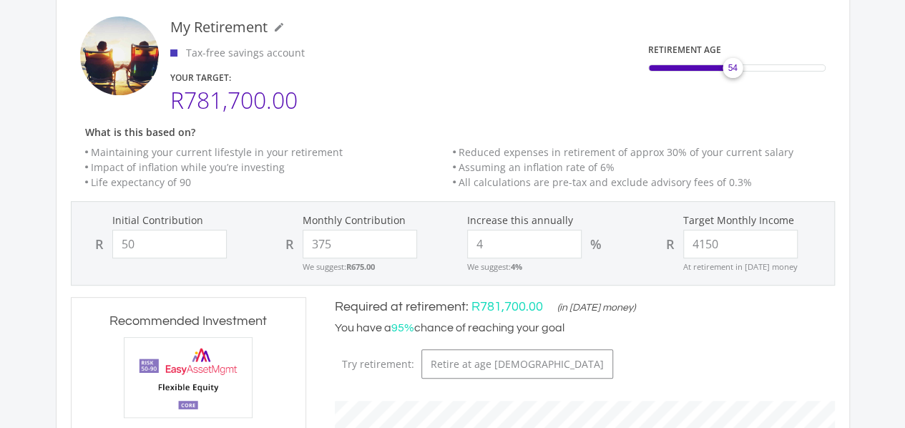
type input "375.00"
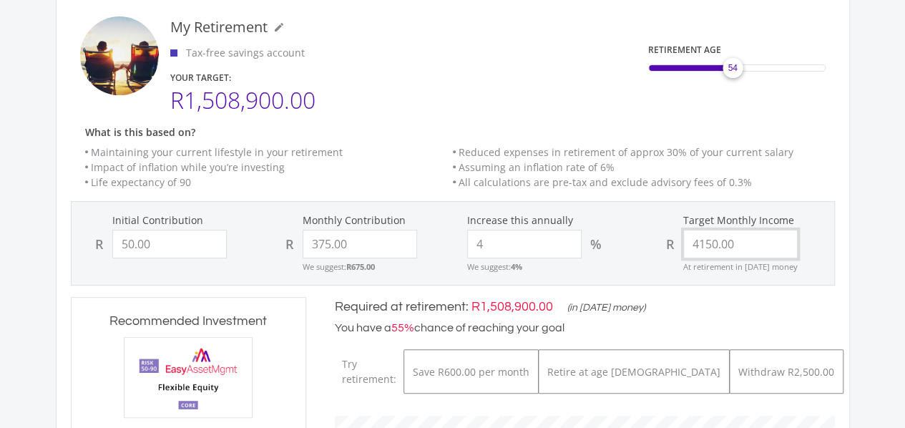
click at [709, 244] on input "4150.00" at bounding box center [740, 244] width 114 height 29
type input "41500.00"
type input "50"
type input "375"
type input "41500"
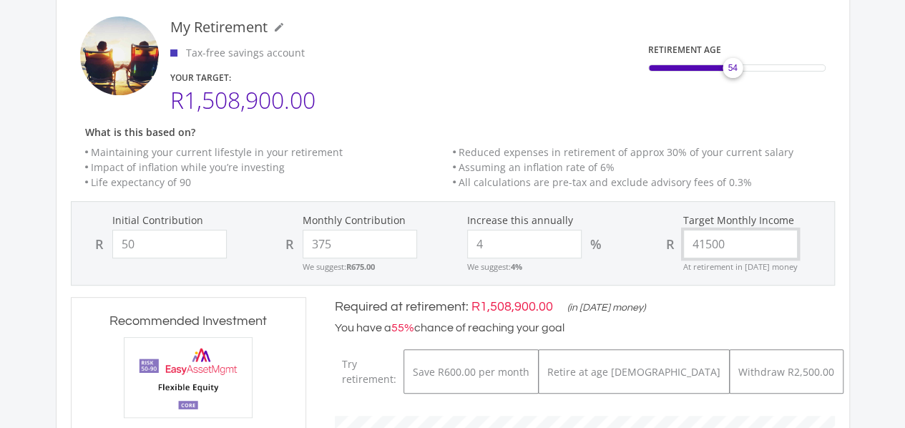
type input "50.00"
type input "375.00"
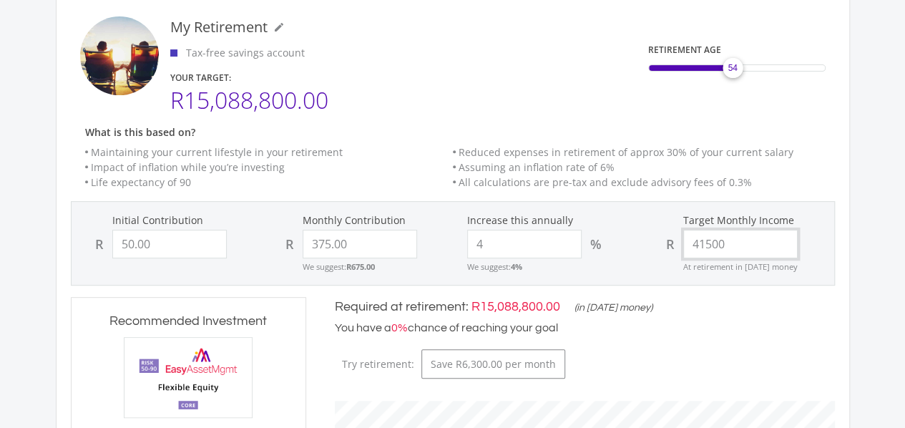
type input "4500"
type input "50"
type input "375"
type input "50.00"
type input "375.00"
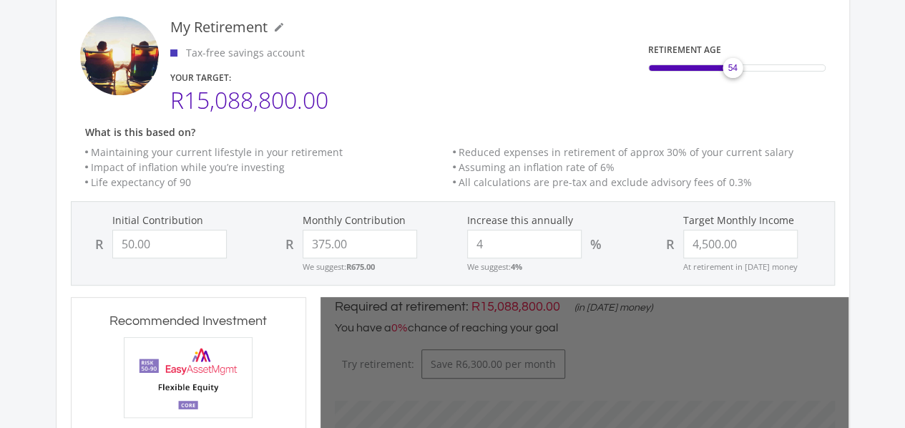
click at [852, 234] on div "My Retirement mode_edit My Retirement Tax-free savings account YOUR TARGET: R15…" at bounding box center [452, 381] width 815 height 767
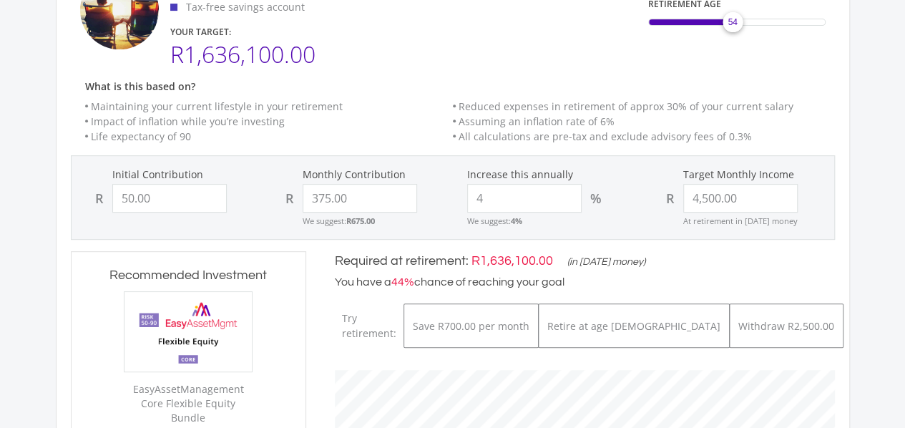
scroll to position [232, 0]
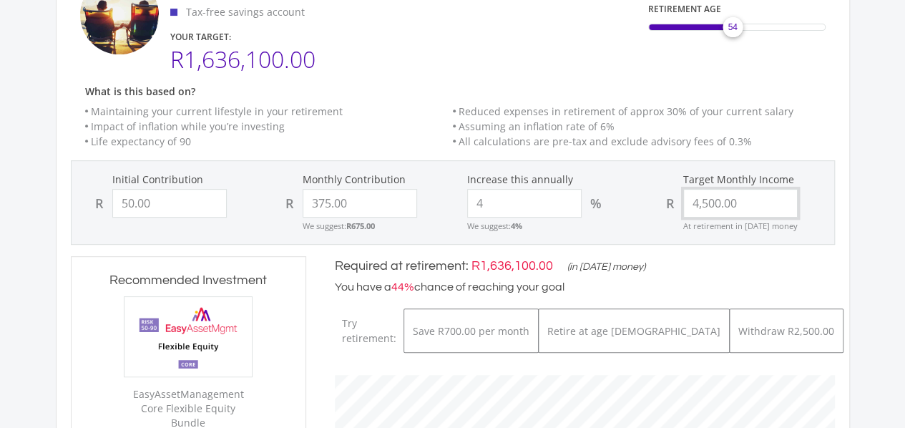
type input "4500.00"
click at [694, 201] on input "4500.00" at bounding box center [740, 203] width 114 height 29
drag, startPoint x: 694, startPoint y: 201, endPoint x: 749, endPoint y: 197, distance: 55.2
click at [749, 197] on input "4500.00" at bounding box center [740, 203] width 114 height 29
type input "3500"
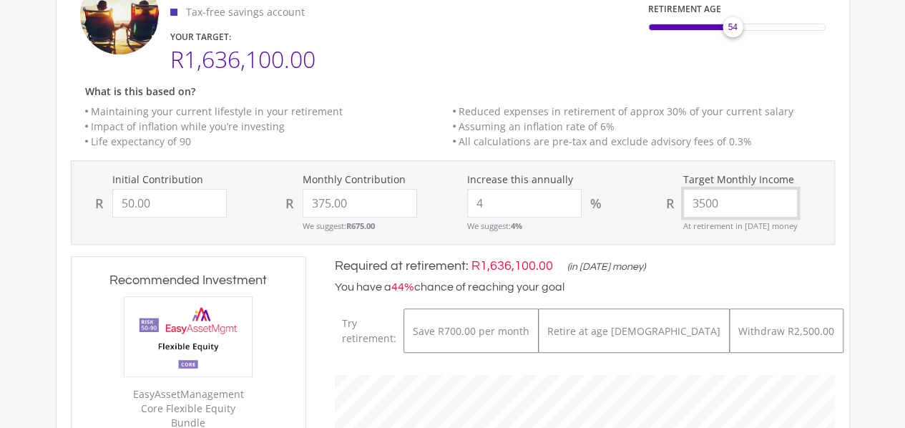
type input "50"
type input "375"
type input "50.00"
type input "375.00"
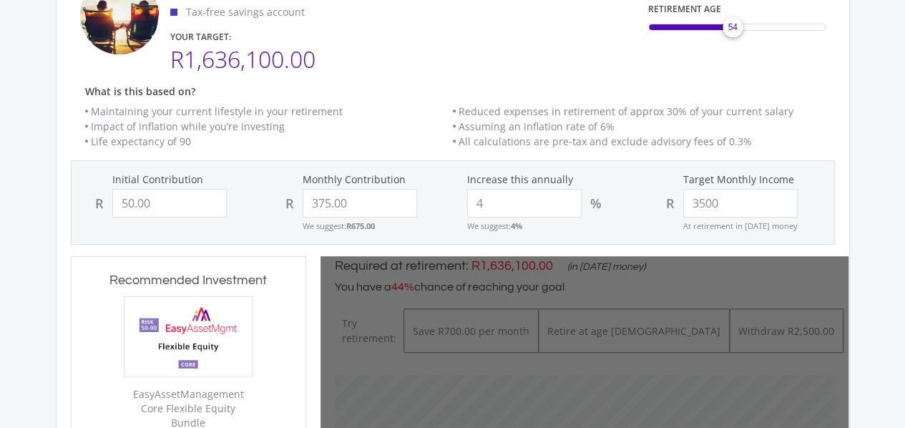
type input "3,500.00"
click at [844, 187] on div "My Retirement mode_edit My Retirement Tax-free savings account YOUR TARGET: R1,…" at bounding box center [453, 340] width 794 height 767
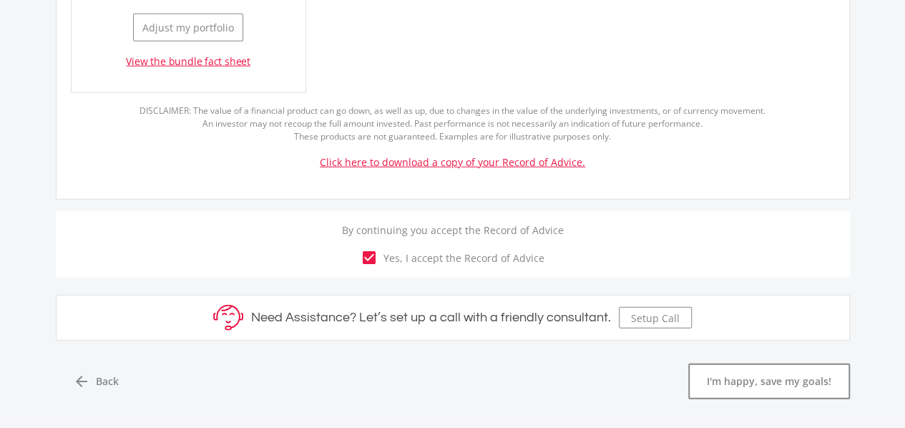
scroll to position [1755, 0]
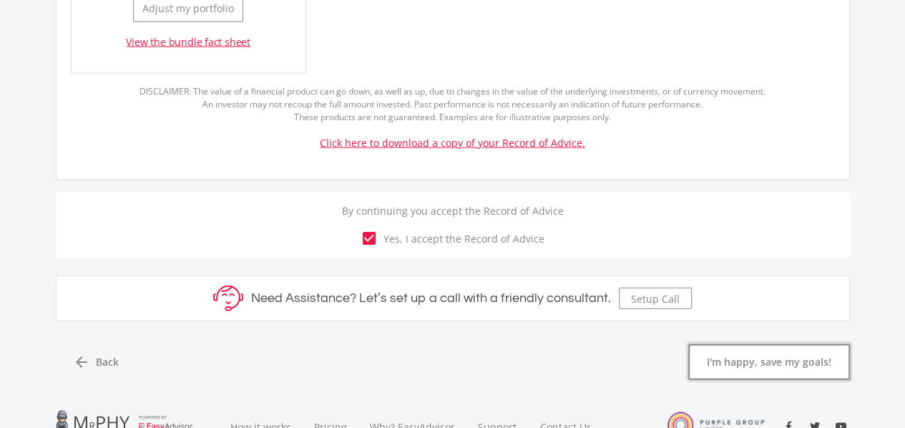
click at [796, 344] on button "I'm happy, save my goals!" at bounding box center [769, 362] width 162 height 36
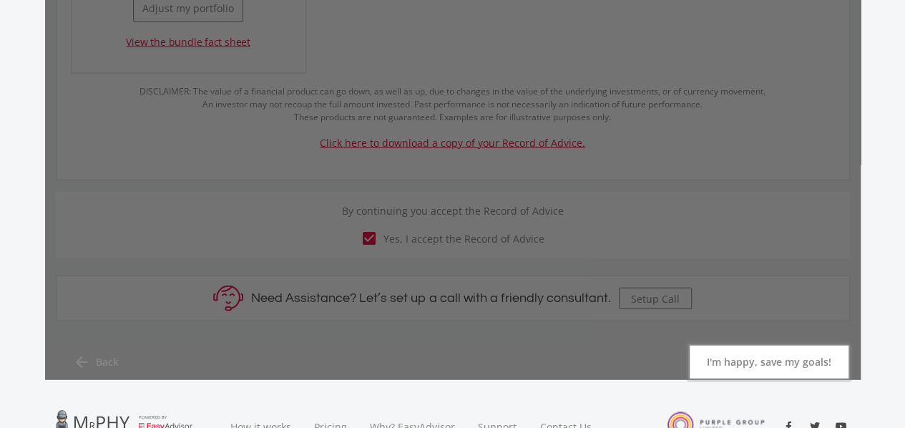
click at [794, 344] on button "I'm happy, save my goals!" at bounding box center [769, 362] width 162 height 36
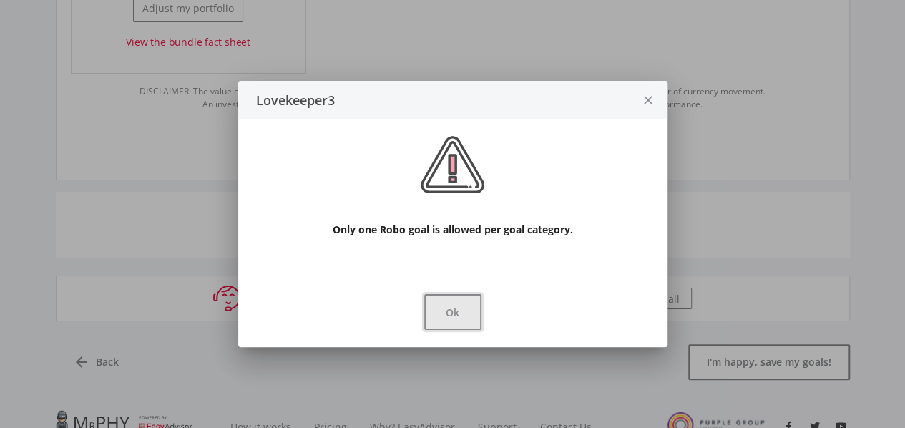
click at [458, 306] on button "Ok" at bounding box center [452, 312] width 57 height 36
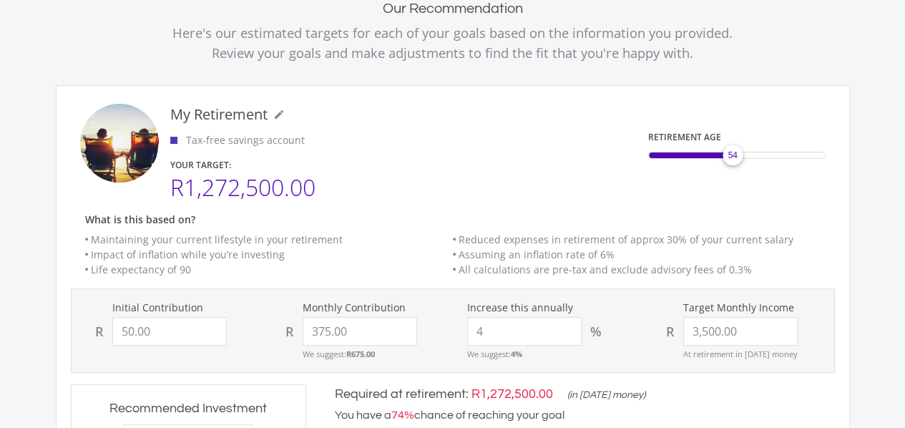
scroll to position [112, 0]
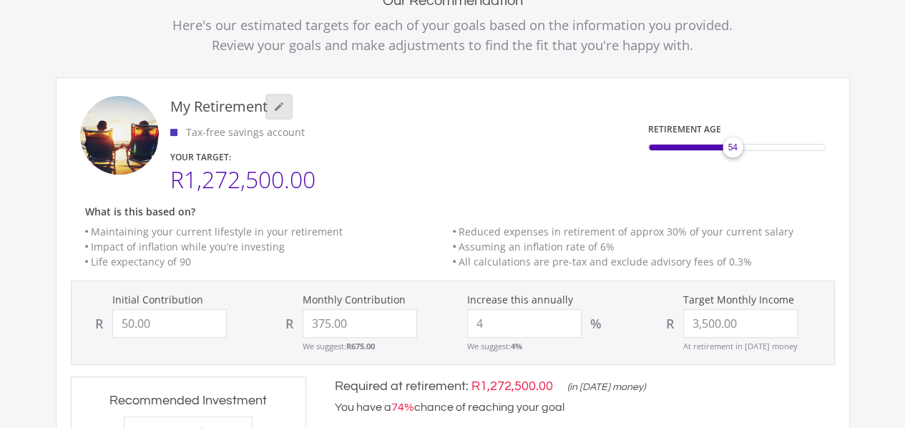
click at [281, 108] on icon "mode_edit" at bounding box center [278, 106] width 11 height 11
click at [374, 108] on ee-inline-edit "My Retirement mode_edit My Retirement" at bounding box center [304, 106] width 268 height 21
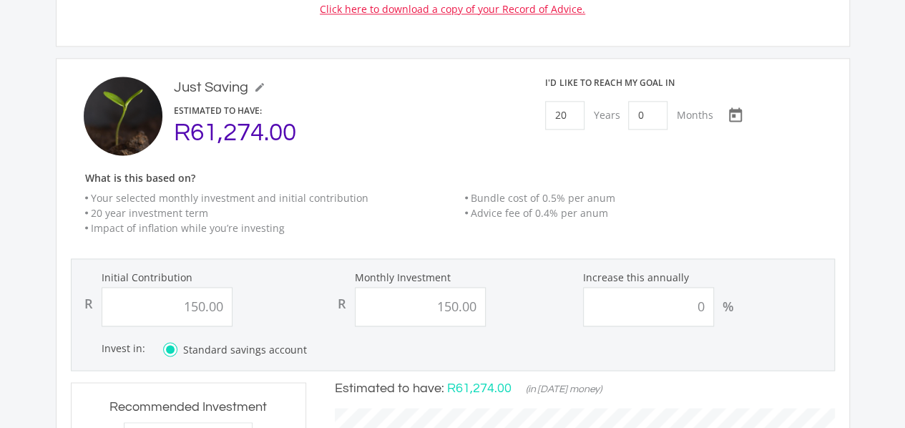
scroll to position [1030, 0]
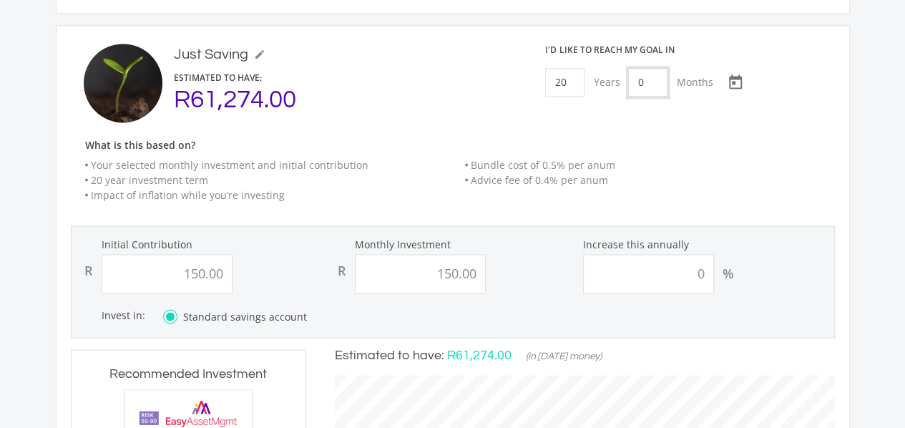
click at [644, 69] on input "0" at bounding box center [647, 82] width 39 height 29
click at [565, 68] on input "20" at bounding box center [564, 82] width 39 height 29
type input "10"
click at [725, 115] on ee-just-save-goal-header "Just Saving mode_edit Just Saving ESTIMATED TO HAVE: R61,274.00 I'd like to rea…" at bounding box center [453, 129] width 764 height 170
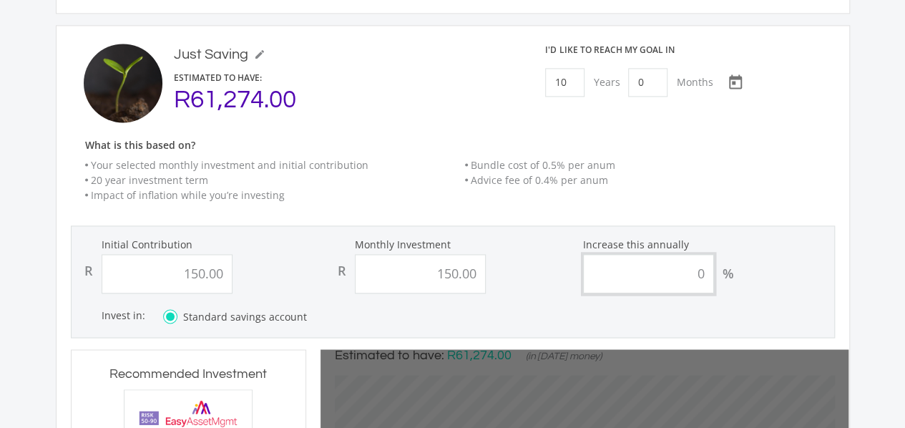
drag, startPoint x: 697, startPoint y: 256, endPoint x: 719, endPoint y: 253, distance: 21.6
click at [719, 254] on div "0 %" at bounding box center [706, 273] width 247 height 39
type input "150"
type input "150.00"
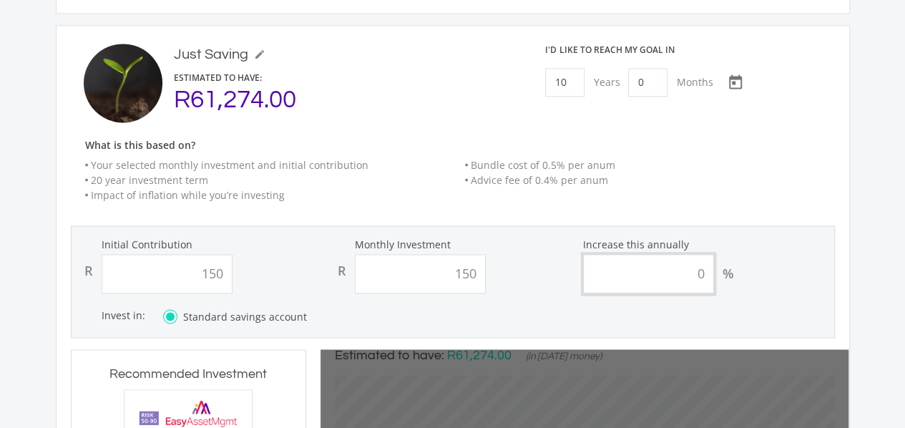
type input "150.00"
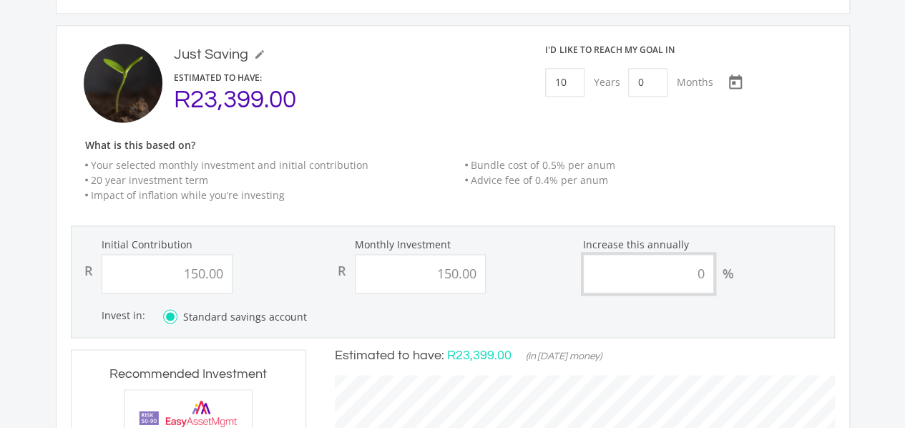
scroll to position [434, 528]
type input "4"
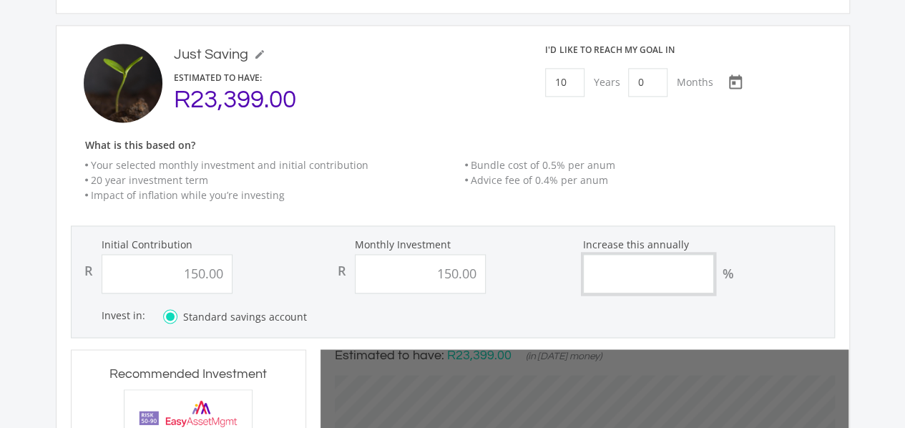
type input "5"
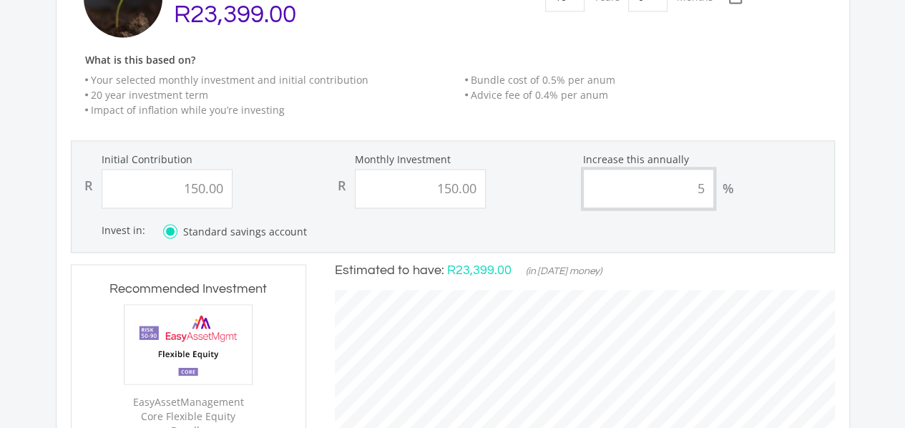
scroll to position [1181, 0]
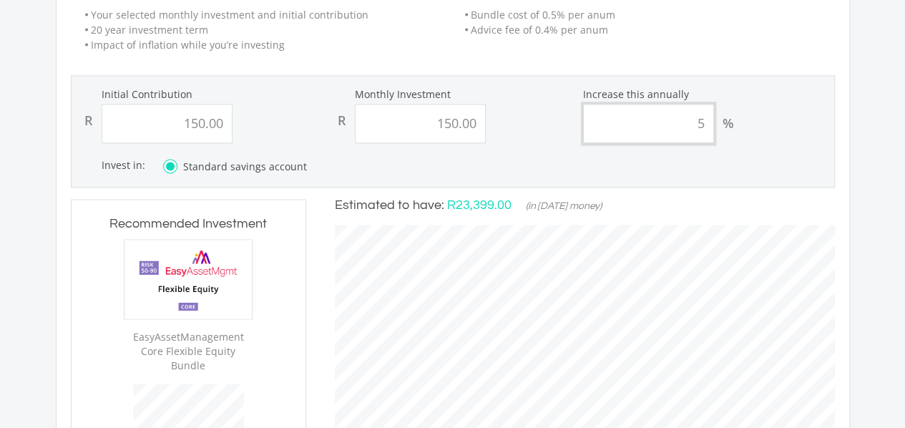
type input "150"
type input "150.00"
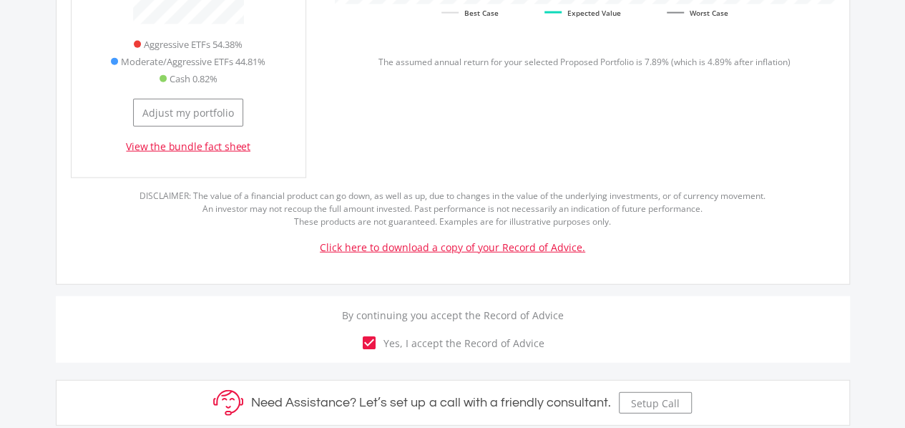
scroll to position [1663, 0]
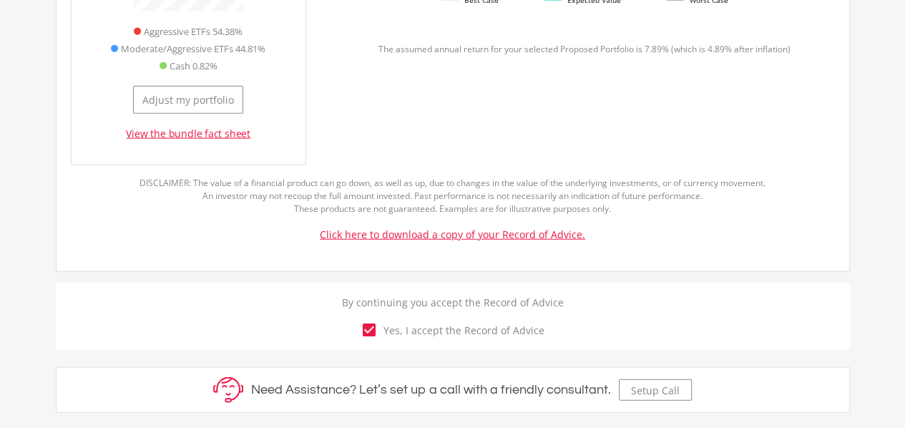
type input "5"
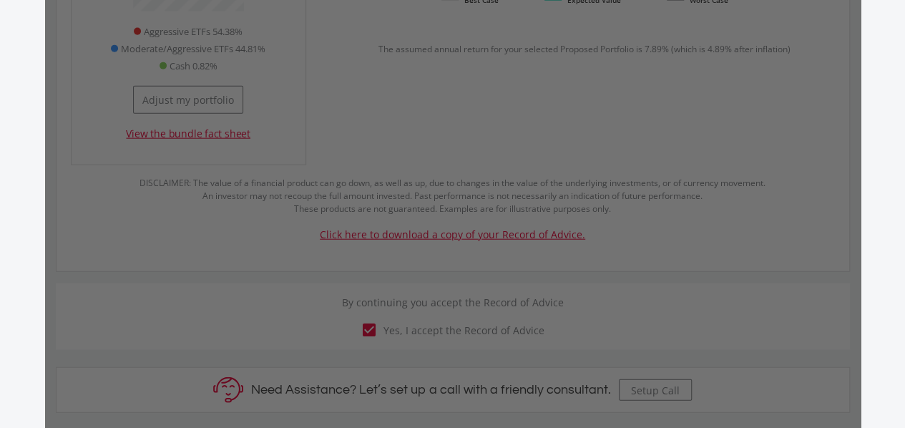
scroll to position [0, 0]
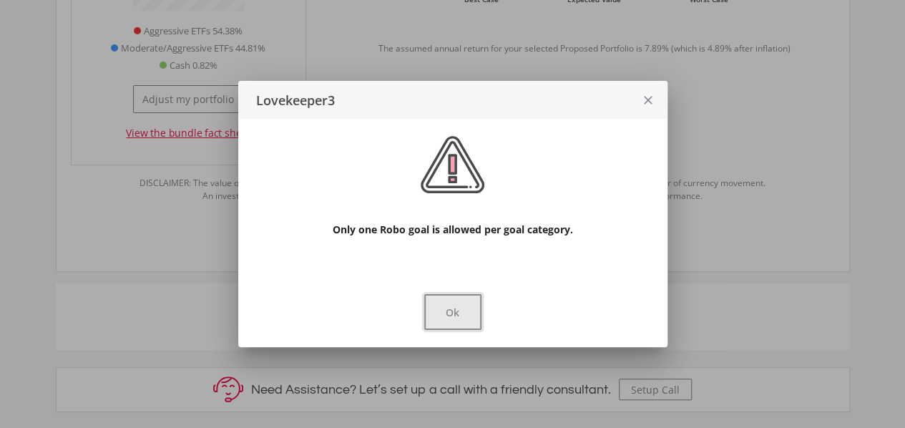
click at [443, 308] on button "Ok" at bounding box center [452, 312] width 57 height 36
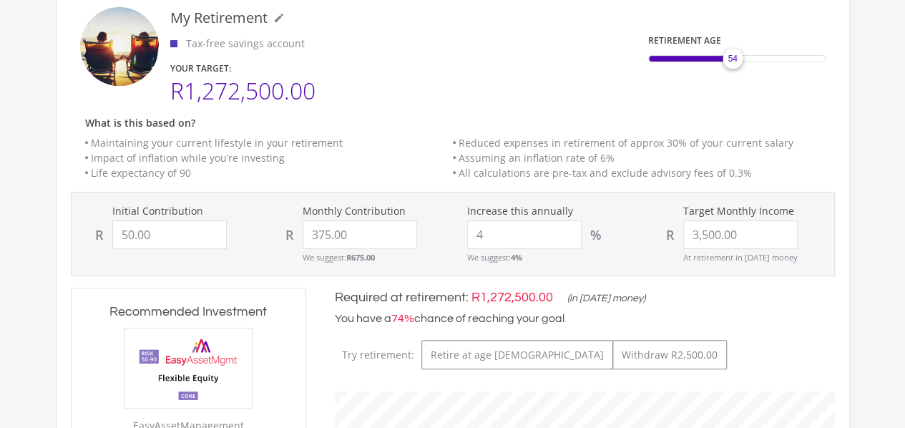
scroll to position [211, 0]
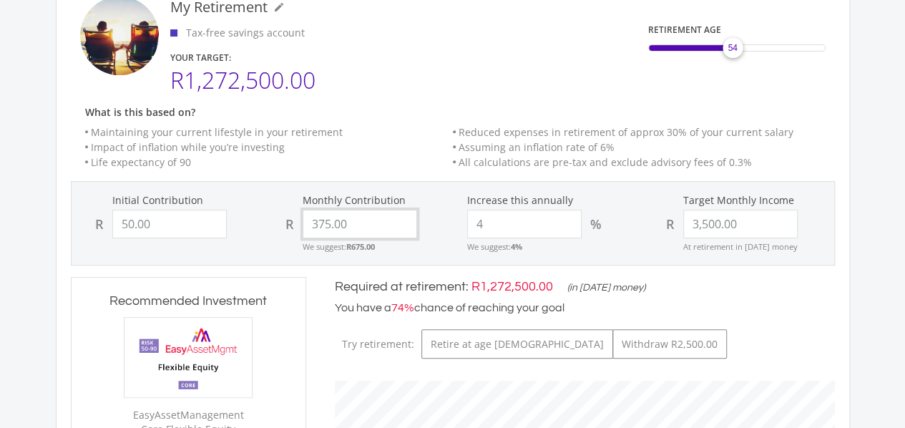
click at [318, 225] on input "375.00" at bounding box center [359, 224] width 114 height 29
type input "75.00"
type input "50"
type input "75"
type input "3500"
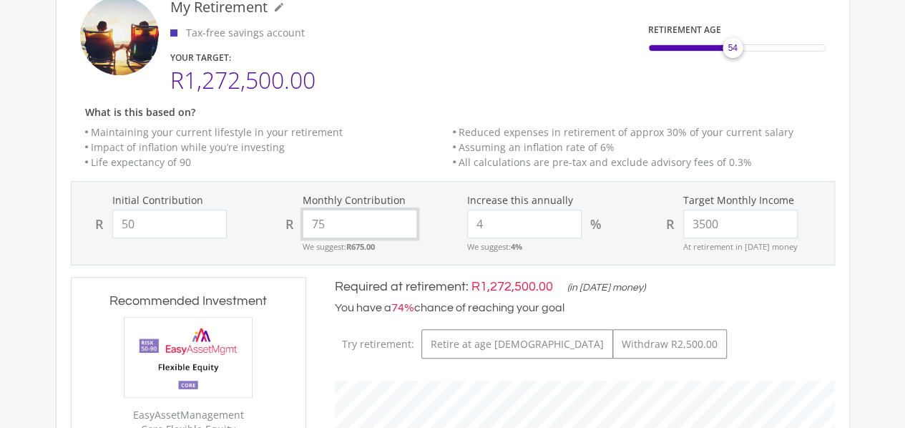
type input "50.00"
type input "3,500.00"
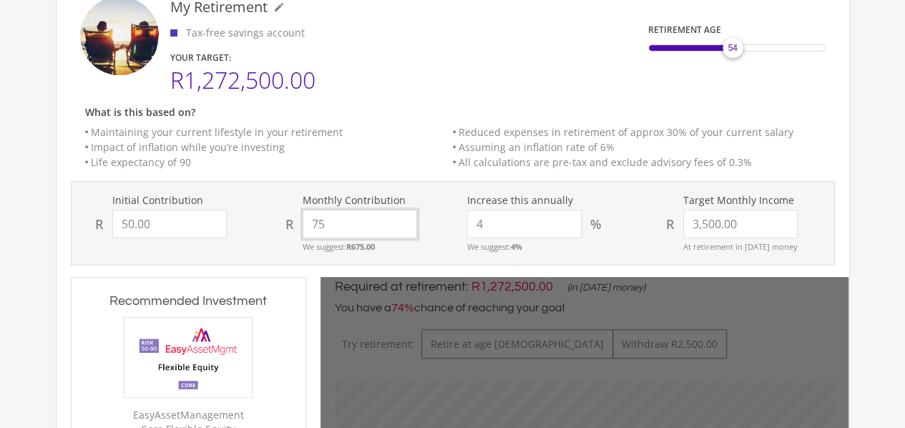
type input "756"
type input "50"
type input "3500"
type input "50.00"
type input "3,500.00"
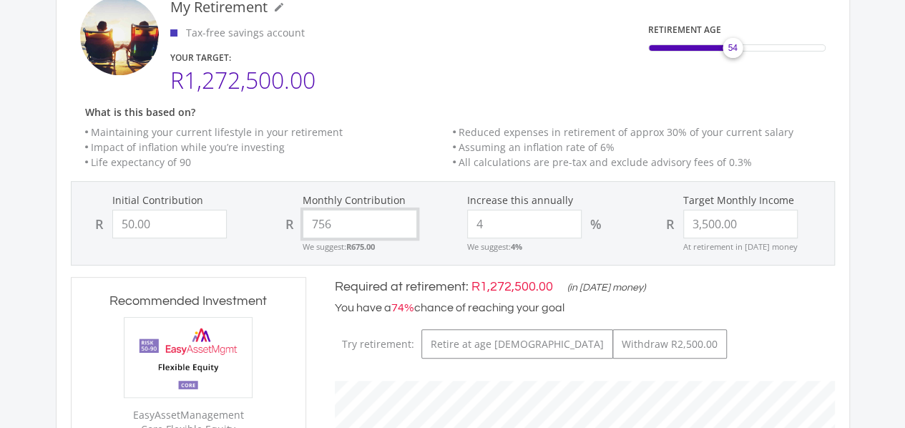
type input "75"
type input "50"
type input "3500"
type input "50.00"
type input "3,500.00"
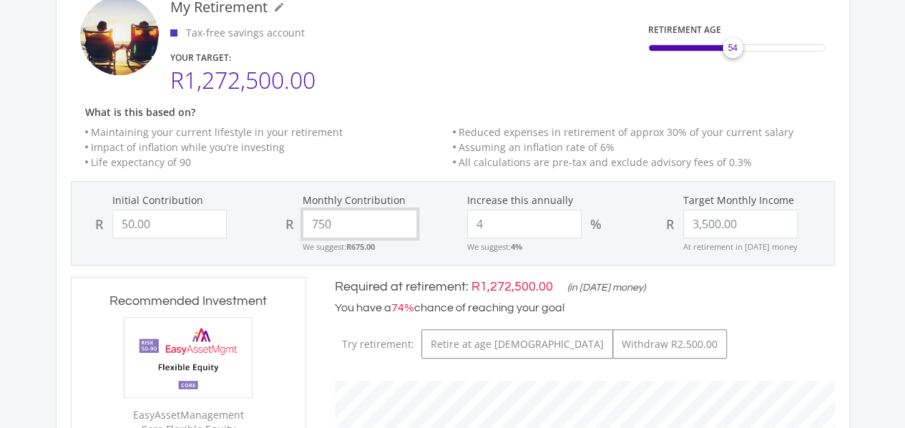
type input "750"
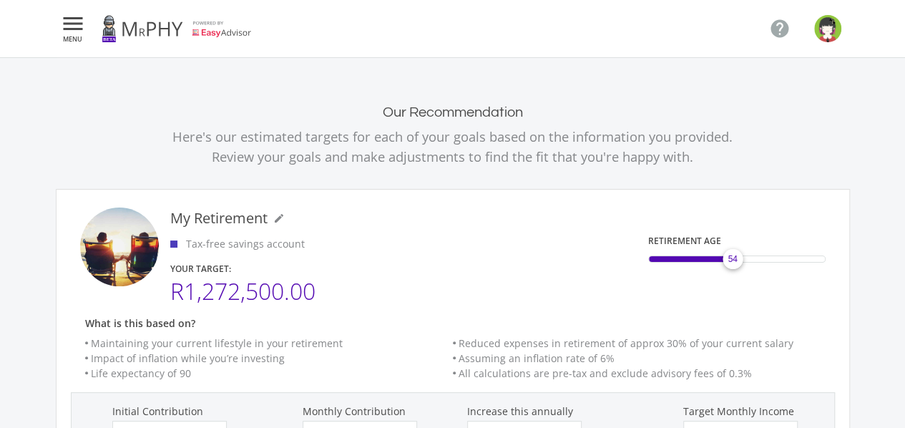
type input "50"
type input "750"
type input "3500"
type input "50.00"
type input "750.00"
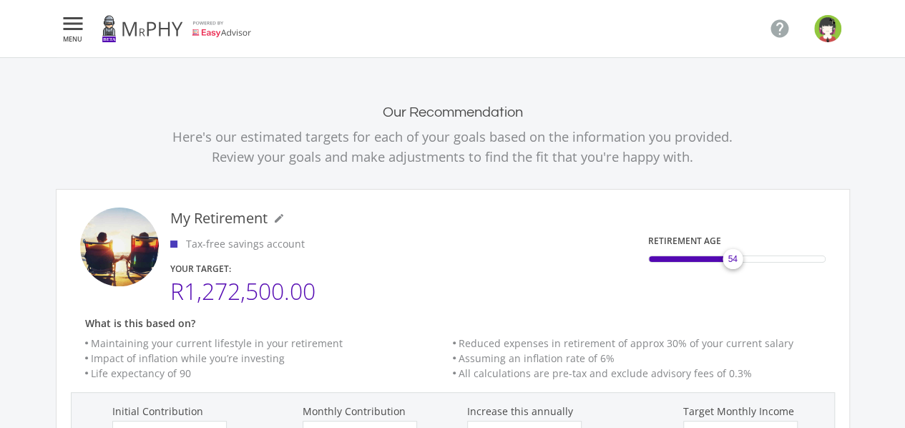
type input "3,500.00"
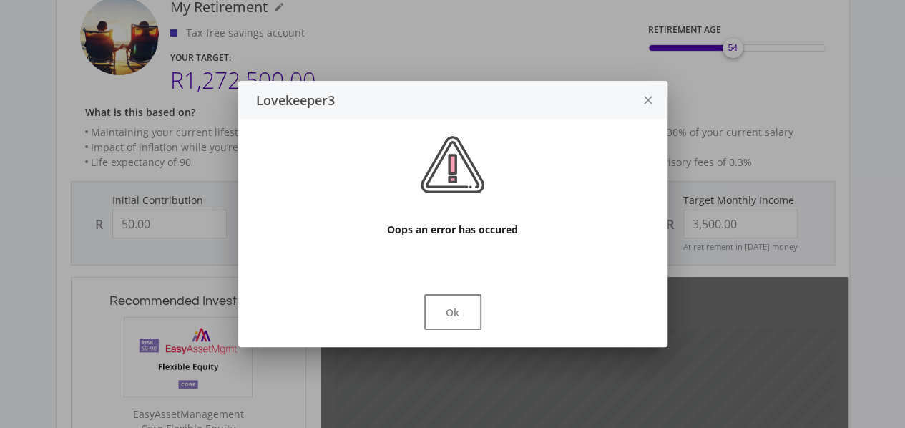
click at [383, 142] on div "Lovekeeper3 close Oops an error has occured Ok" at bounding box center [452, 214] width 429 height 266
click at [475, 313] on button "Ok" at bounding box center [452, 312] width 57 height 36
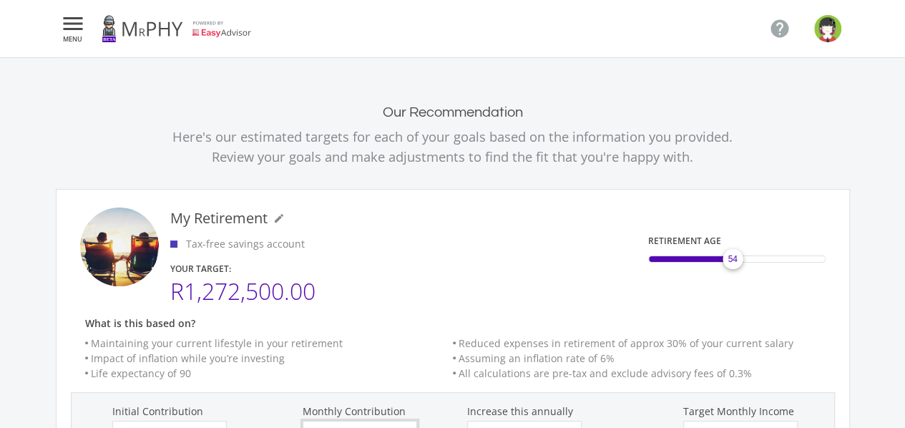
scroll to position [211, 0]
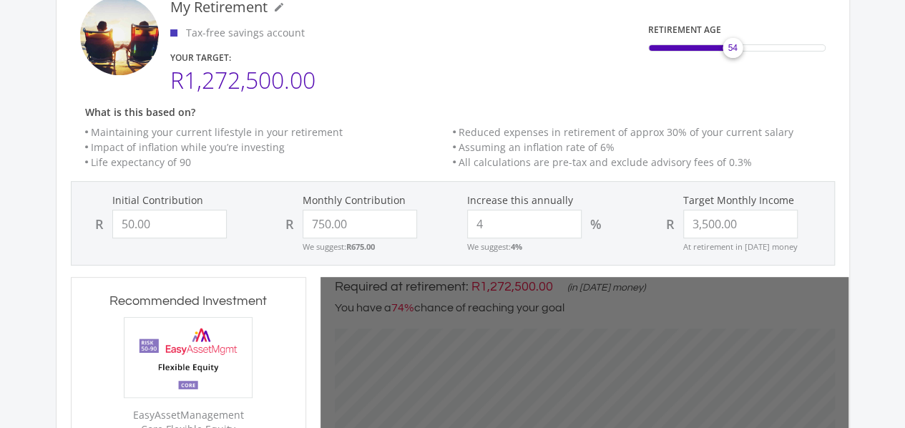
click at [802, 177] on div "What is this based on? Maintaining your current lifestyle in your retirement Re…" at bounding box center [452, 144] width 792 height 74
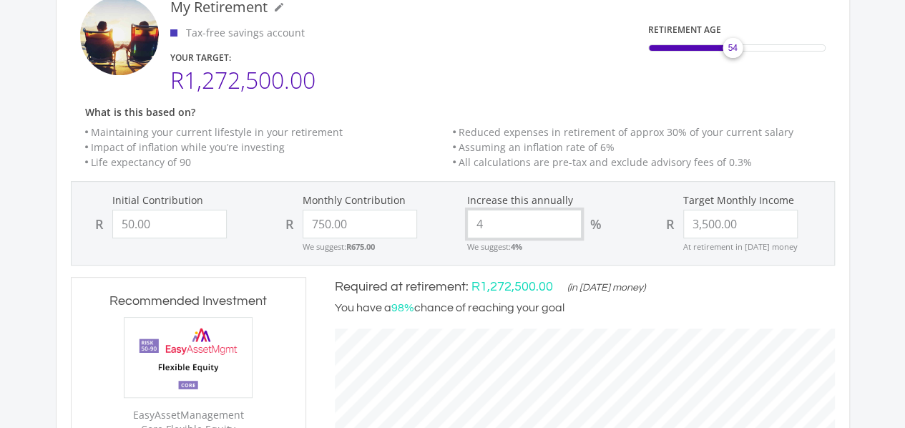
scroll to position [434, 528]
click at [539, 221] on input "4" at bounding box center [524, 224] width 114 height 29
type input "5"
type input "50"
type input "750"
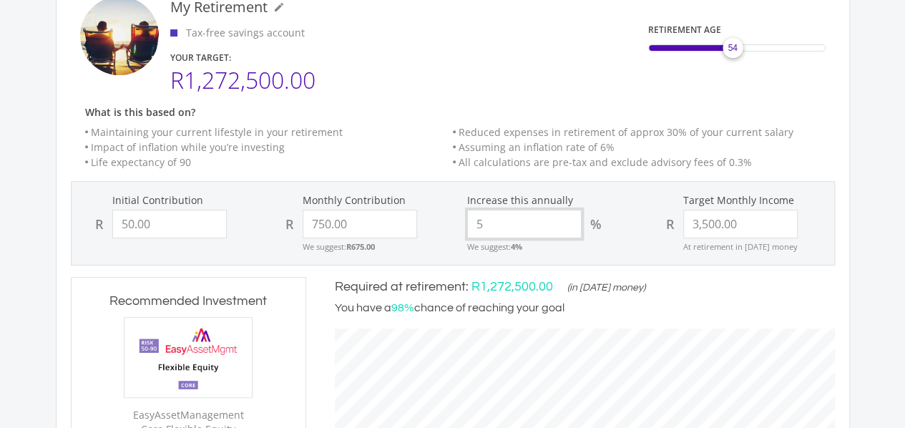
type input "3500"
type input "50.00"
type input "750.00"
type input "3,500.00"
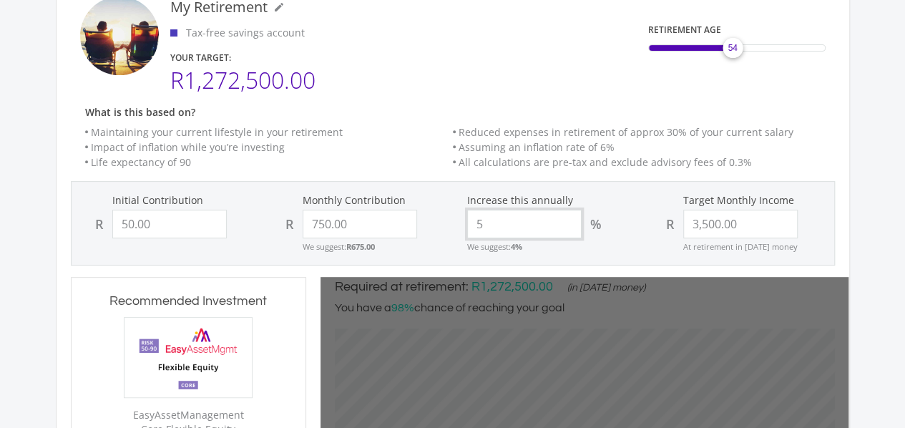
type input "5"
click at [643, 177] on div "What is this based on? Maintaining your current lifestyle in your retirement Re…" at bounding box center [452, 144] width 792 height 74
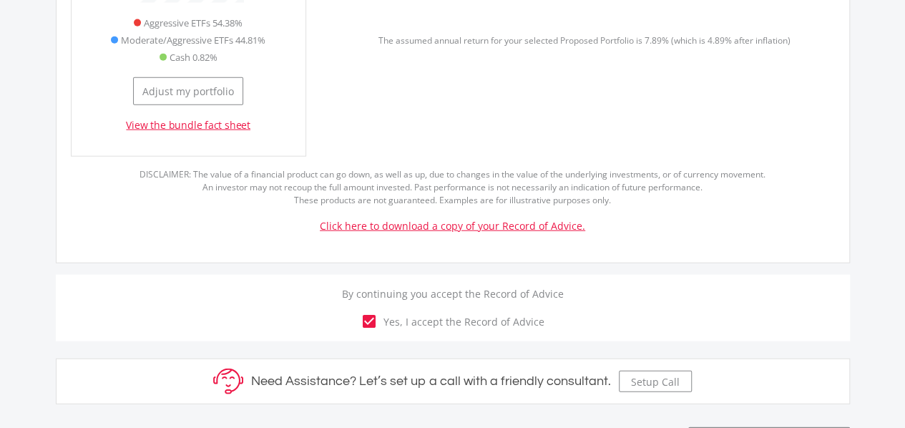
scroll to position [1781, 0]
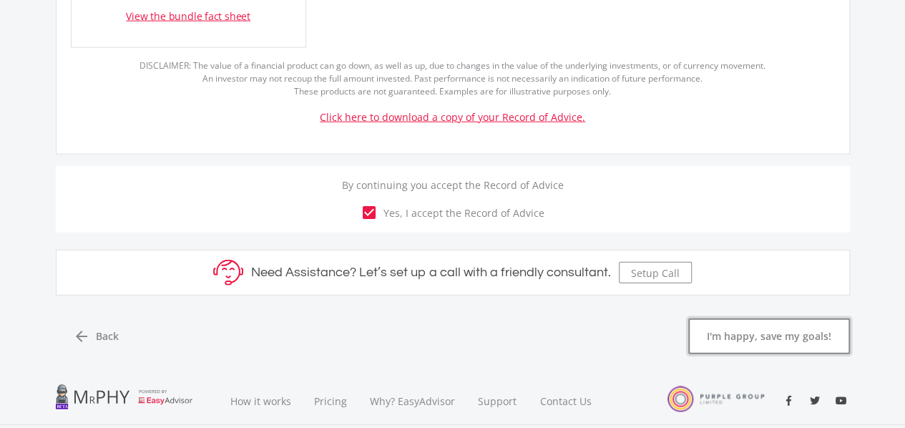
click at [787, 318] on button "I'm happy, save my goals!" at bounding box center [769, 336] width 162 height 36
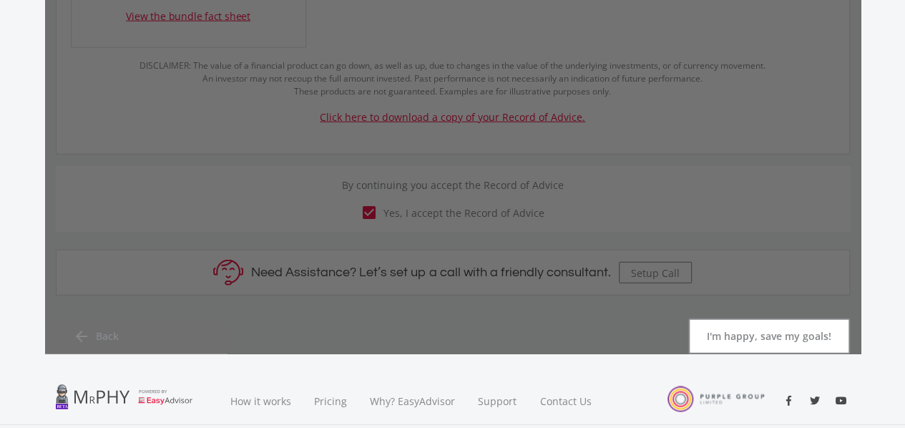
scroll to position [0, 0]
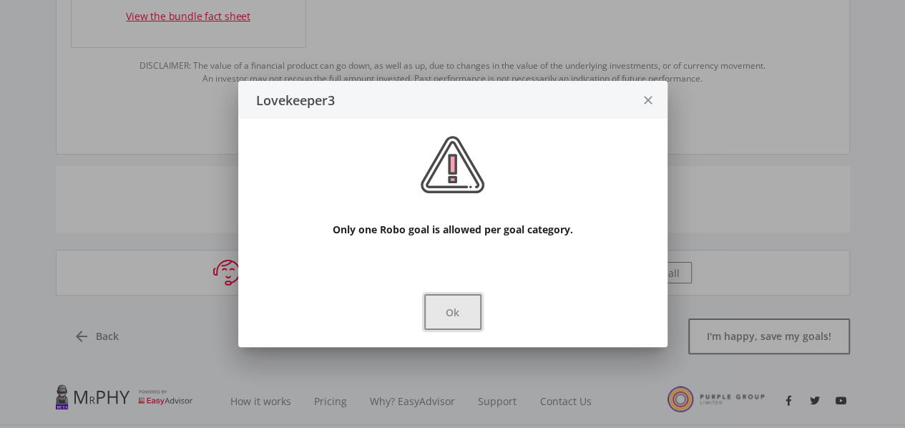
click at [448, 308] on button "Ok" at bounding box center [452, 312] width 57 height 36
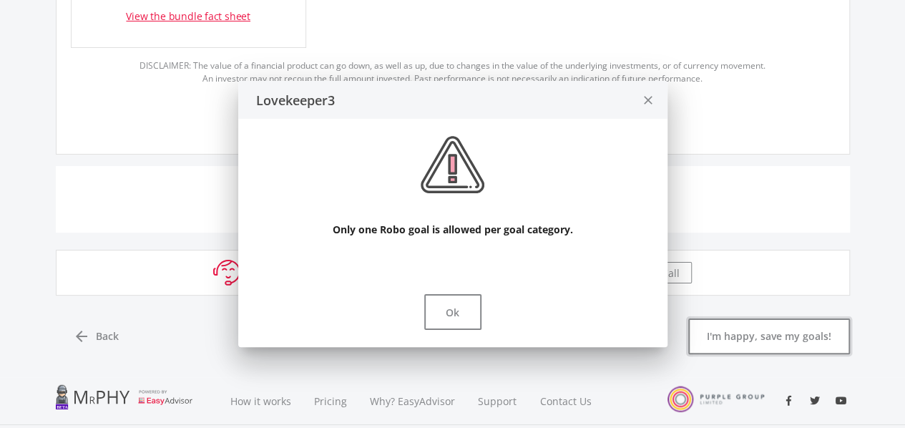
scroll to position [1781, 0]
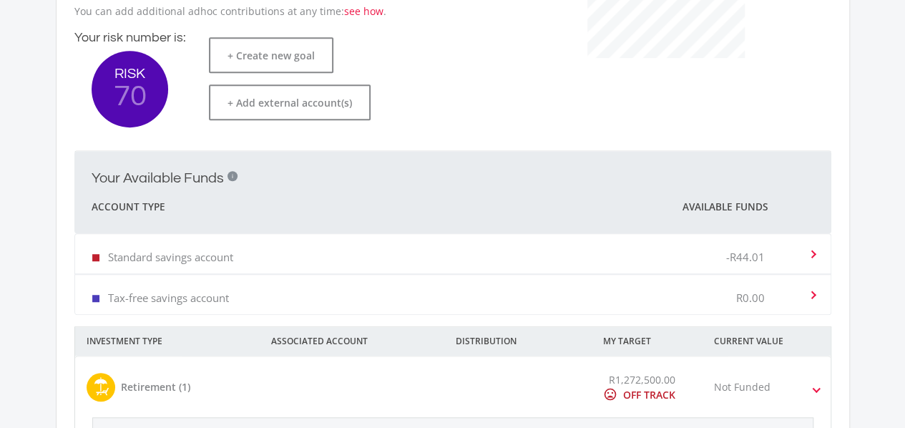
scroll to position [381, 0]
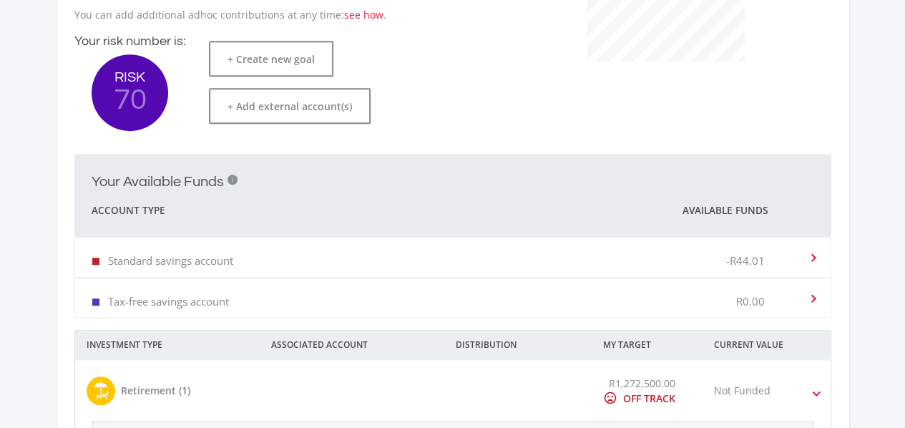
click at [804, 255] on span at bounding box center [810, 258] width 14 height 6
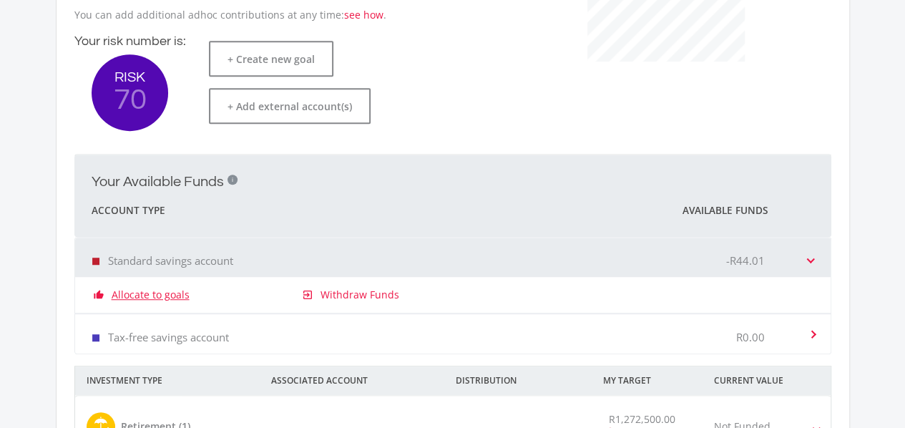
click at [163, 294] on link "Allocate to goals" at bounding box center [151, 294] width 78 height 14
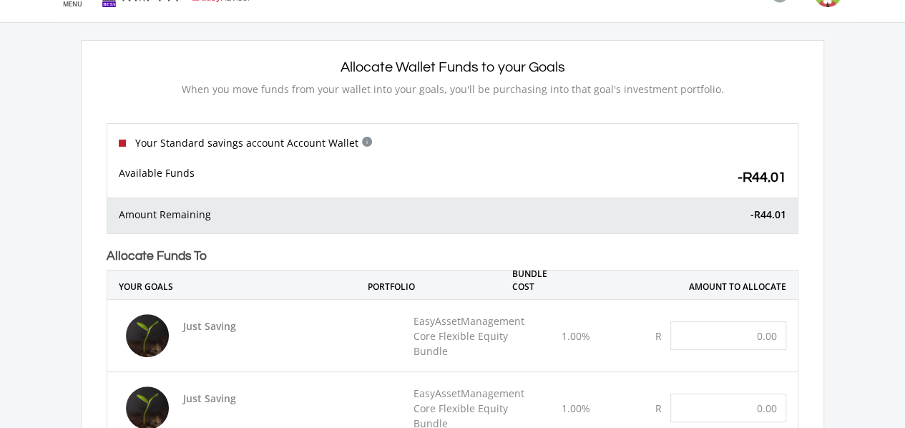
scroll to position [46, 0]
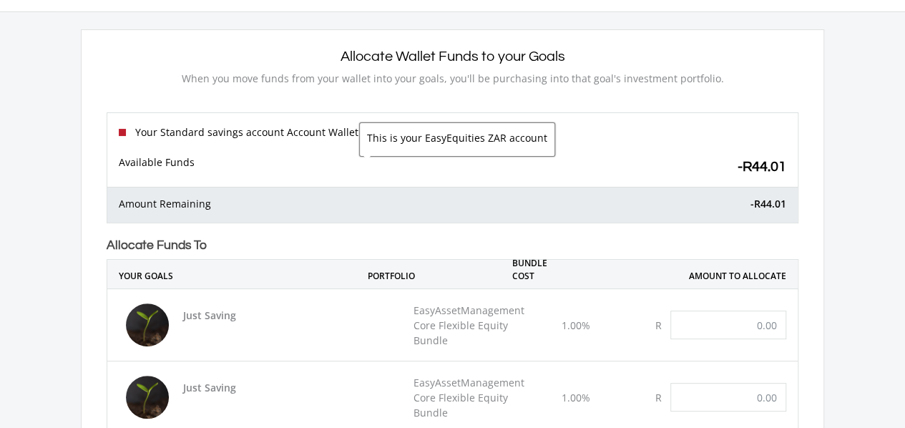
click at [360, 127] on div "This is your EasyEquities ZAR account" at bounding box center [457, 139] width 196 height 34
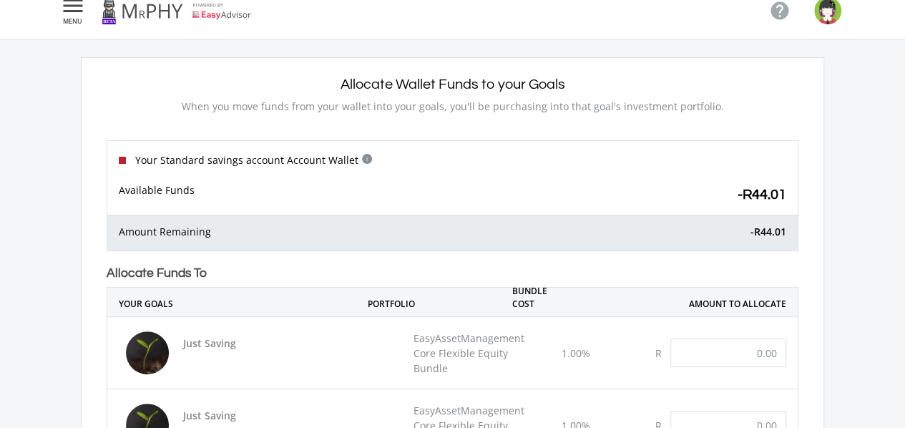
scroll to position [0, 0]
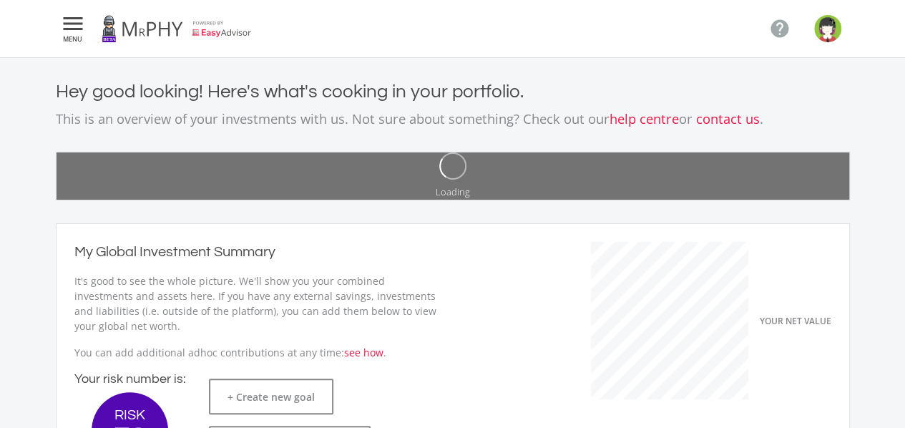
scroll to position [381, 0]
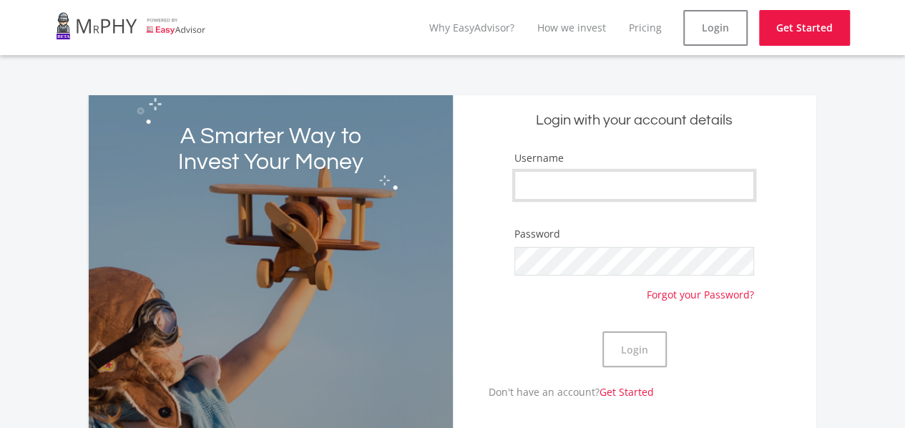
type input "Lovekeeper3"
click at [616, 333] on button "Login" at bounding box center [634, 349] width 64 height 36
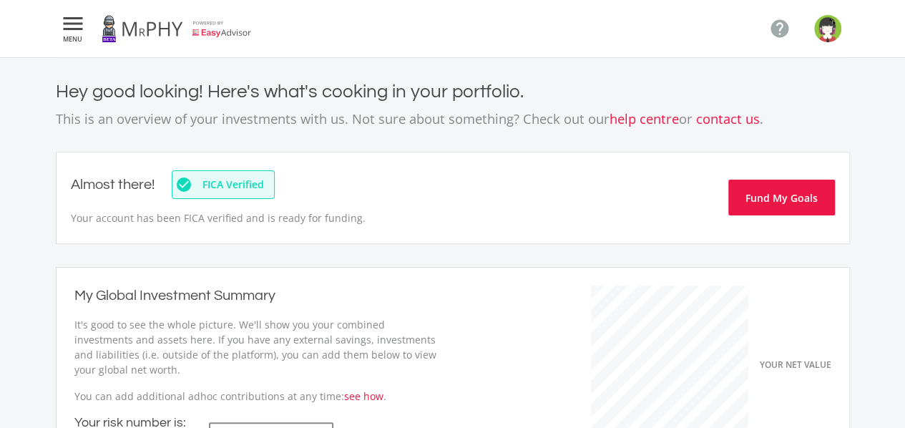
click at [76, 28] on icon "" at bounding box center [73, 23] width 26 height 17
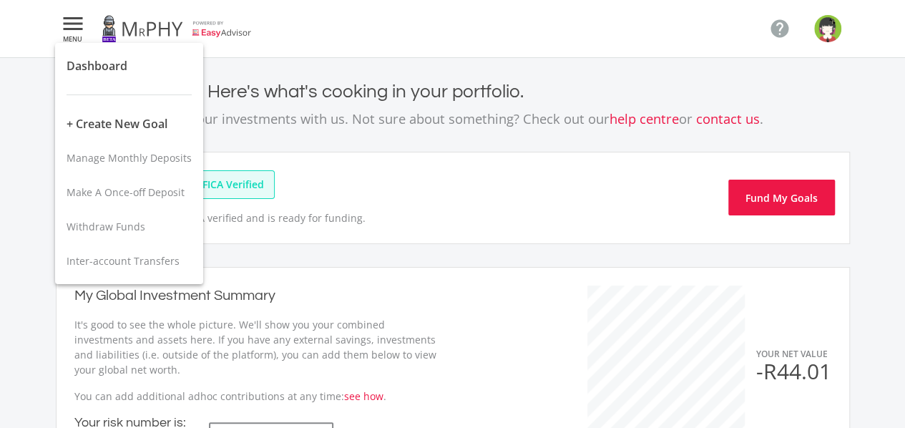
scroll to position [227, 393]
click at [83, 59] on span "Dashboard" at bounding box center [97, 66] width 61 height 16
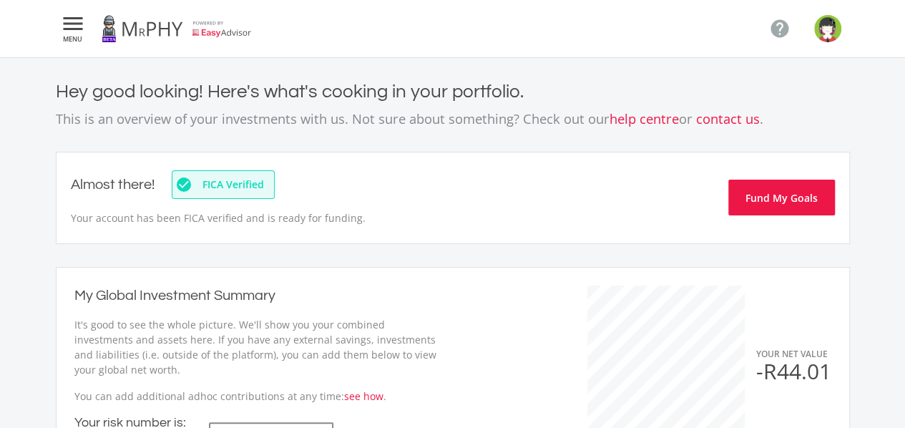
click at [67, 27] on icon "" at bounding box center [73, 23] width 26 height 17
